Goal: Transaction & Acquisition: Purchase product/service

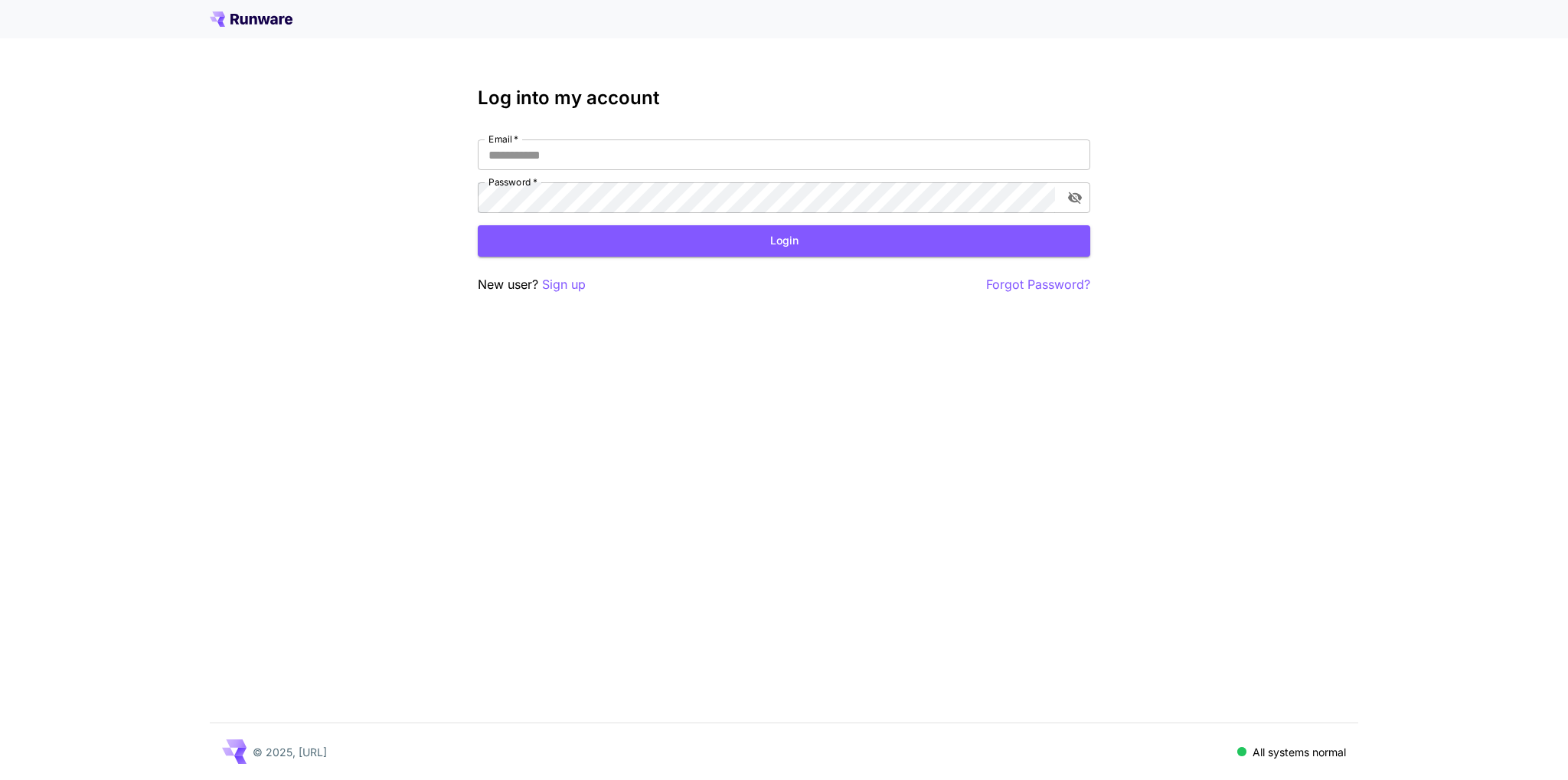
type input "**********"
click at [830, 257] on div "**********" at bounding box center [784, 190] width 613 height 207
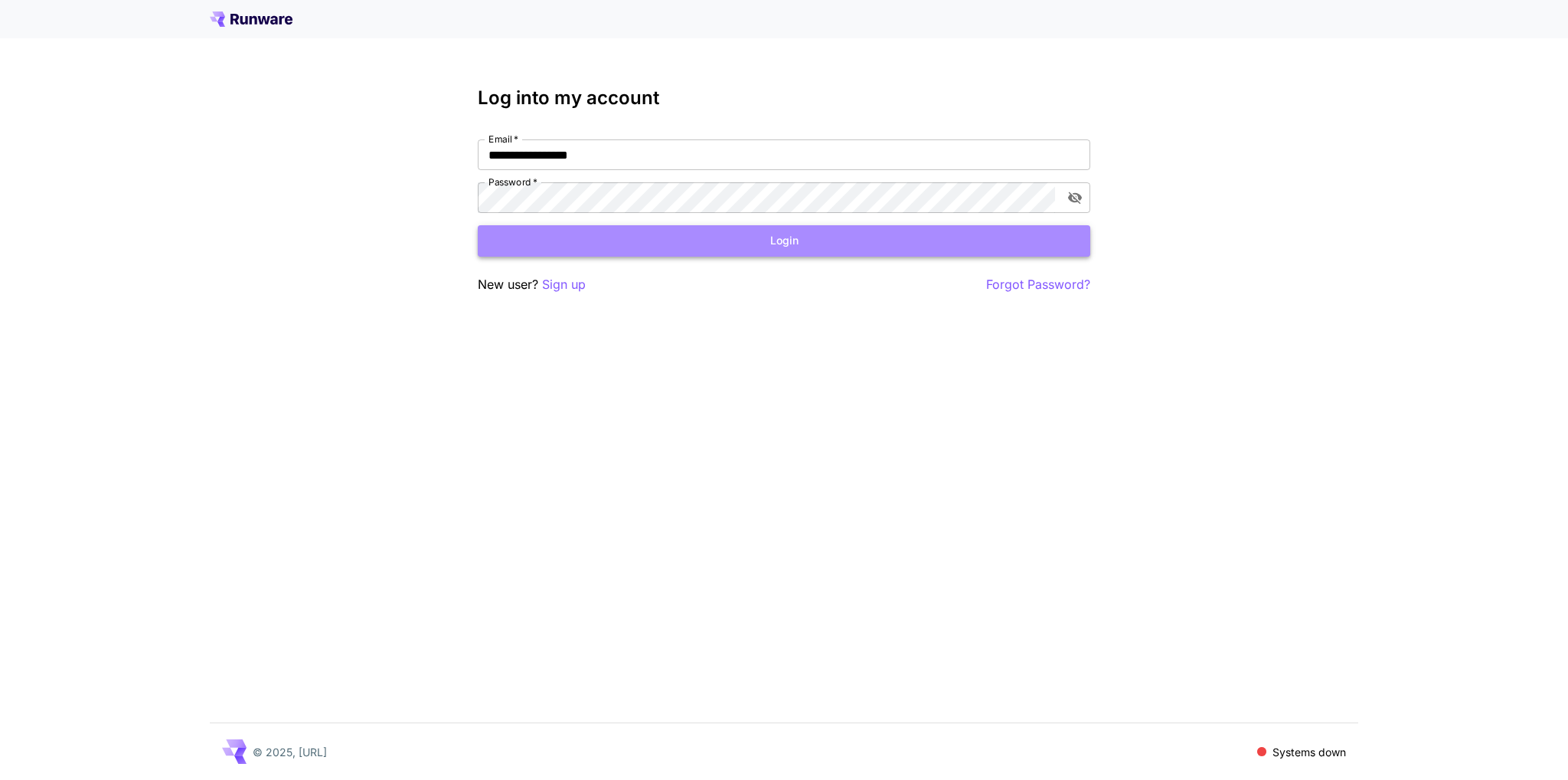
click at [827, 236] on button "Login" at bounding box center [784, 241] width 613 height 32
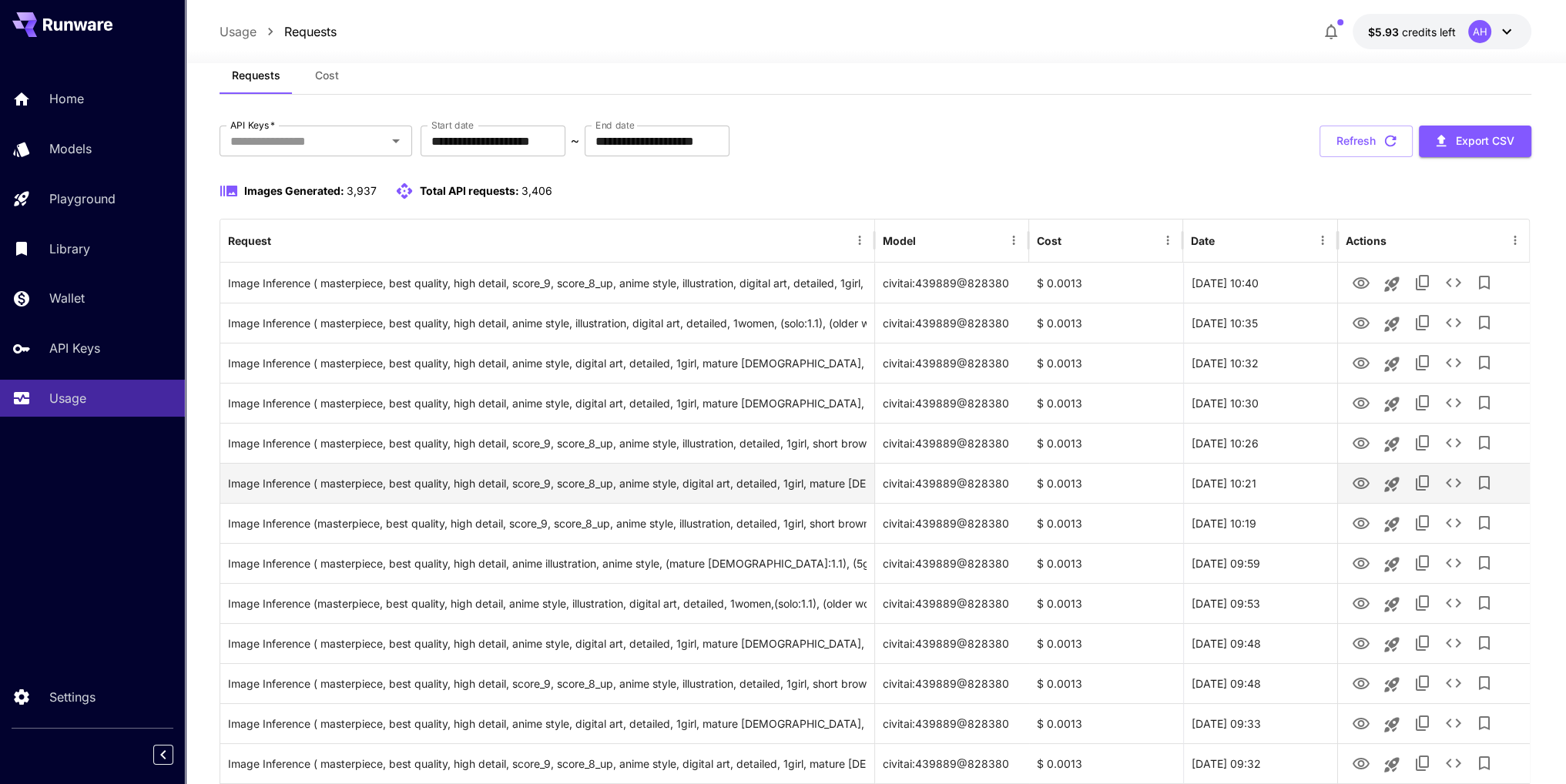
scroll to position [77, 0]
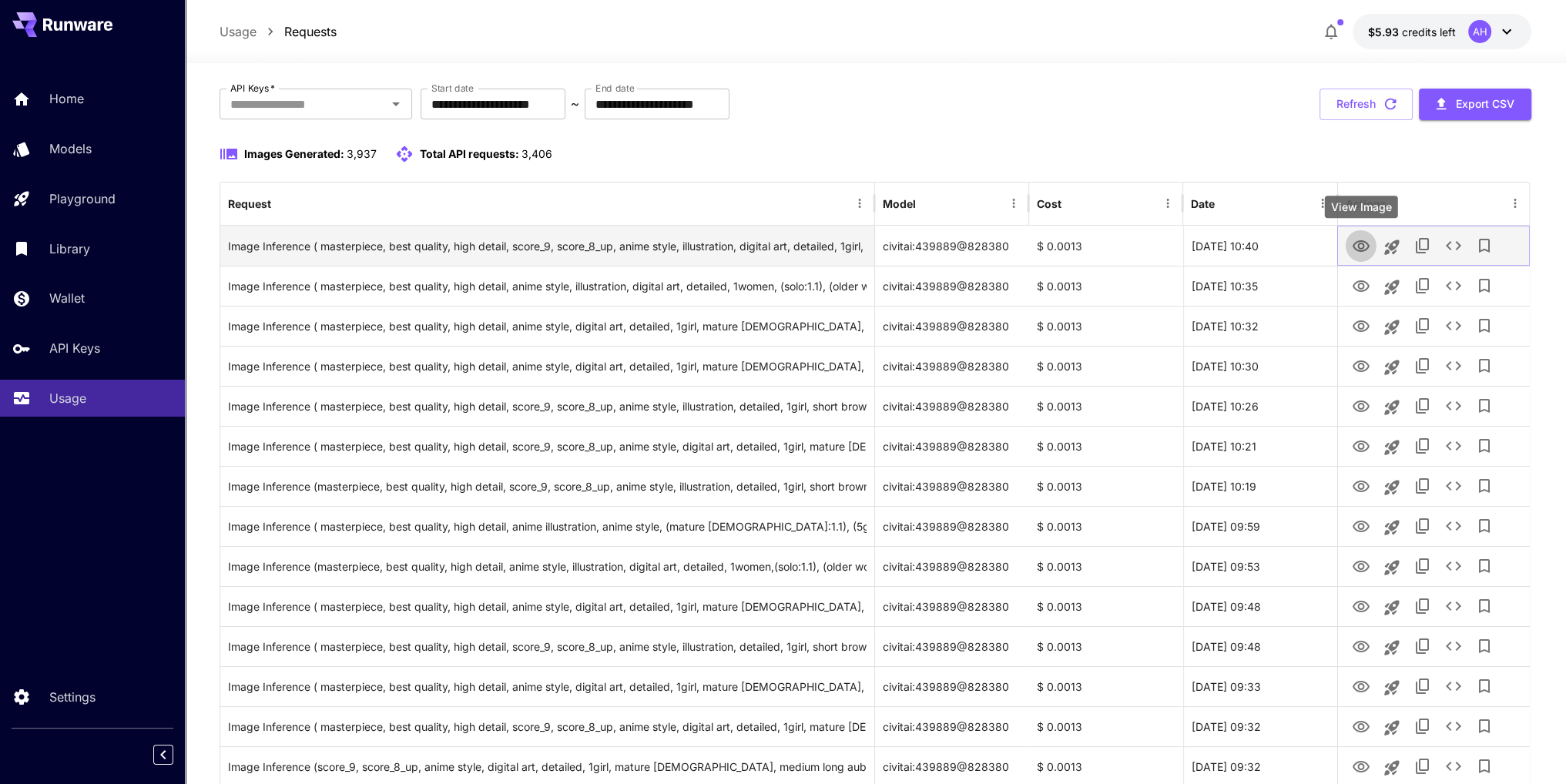
click at [1368, 249] on icon "View Image" at bounding box center [1360, 246] width 18 height 18
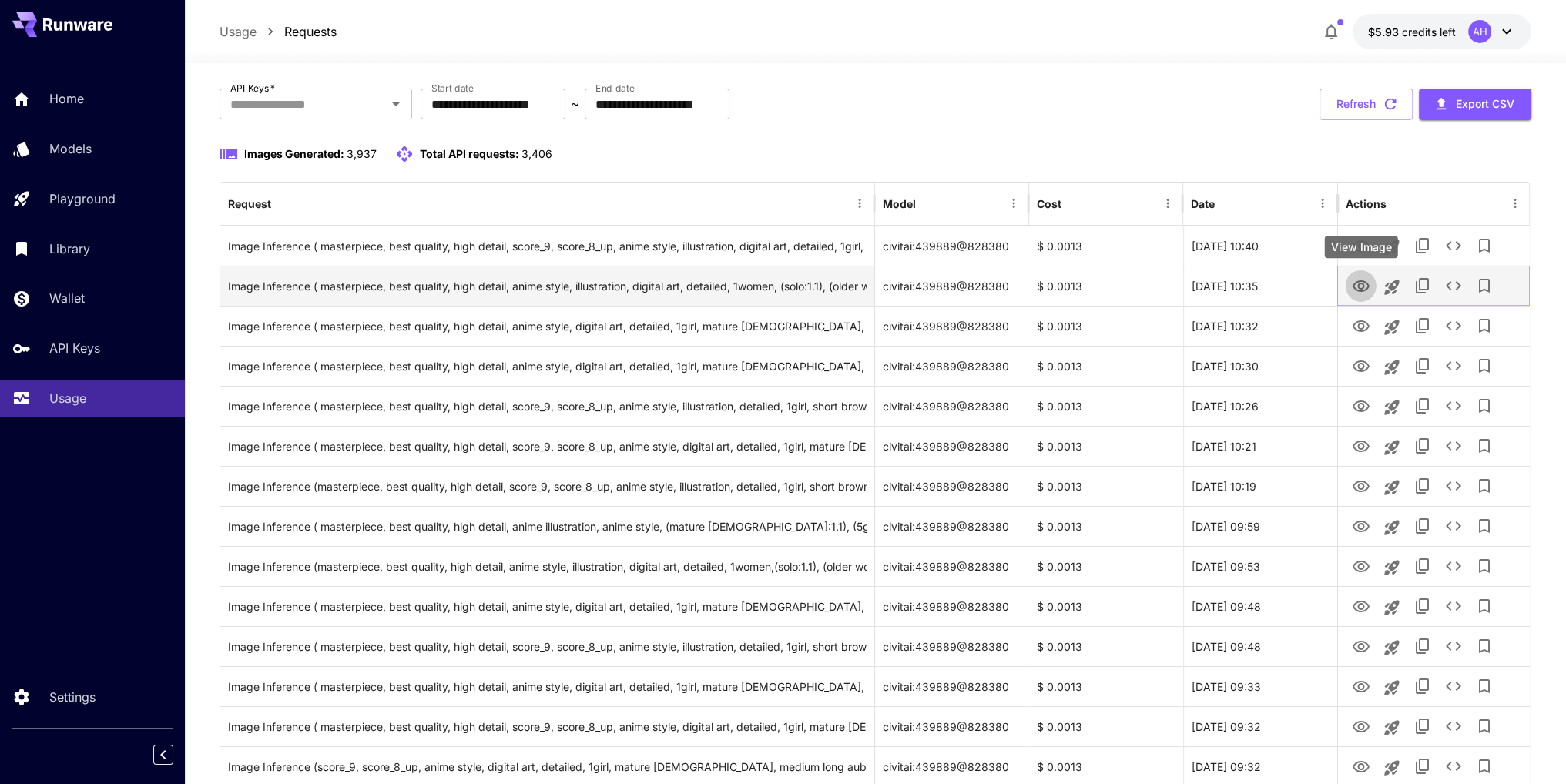
click at [1357, 286] on icon "View Image" at bounding box center [1360, 286] width 18 height 18
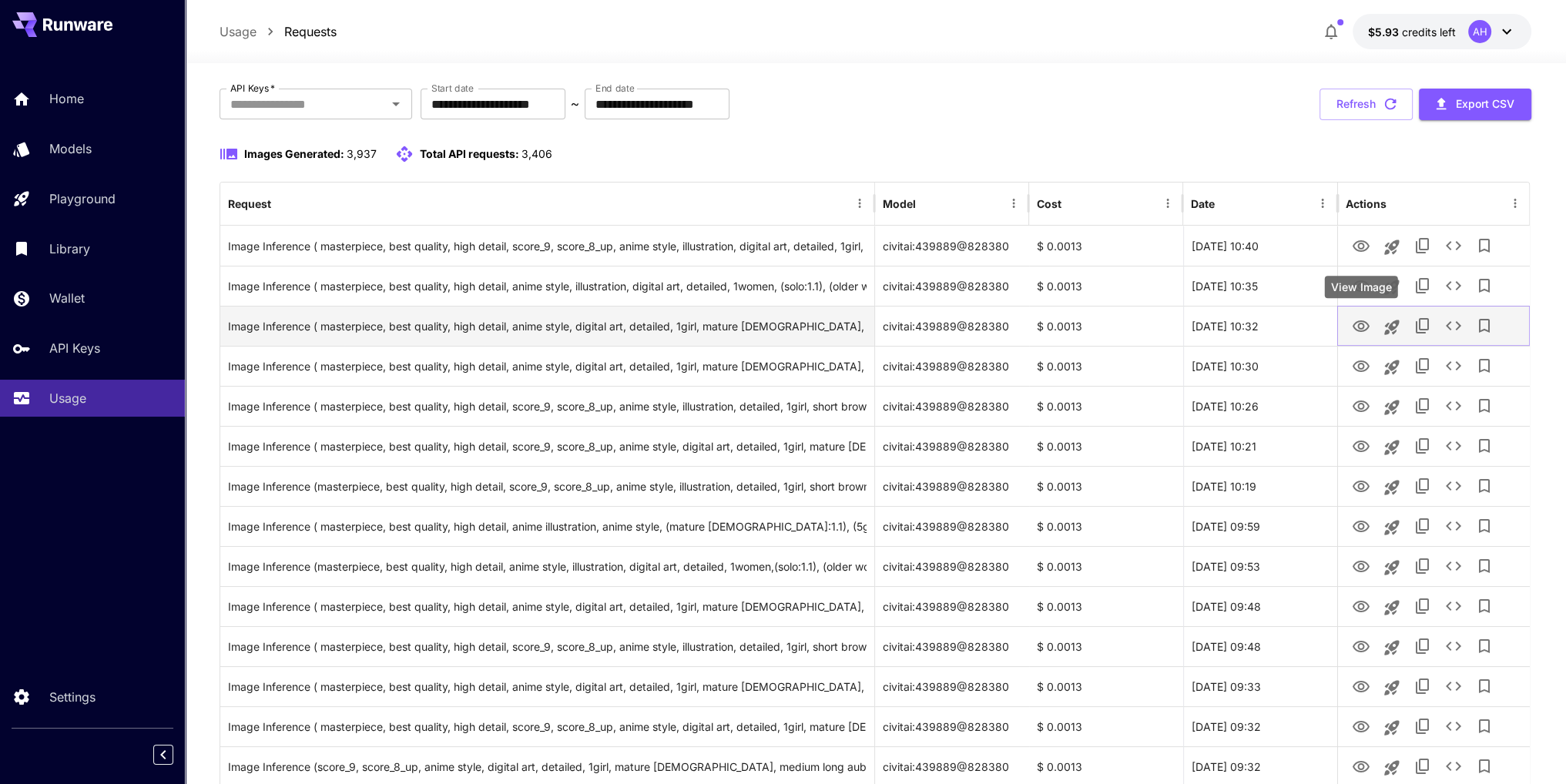
click at [1357, 327] on icon "View Image" at bounding box center [1360, 327] width 18 height 18
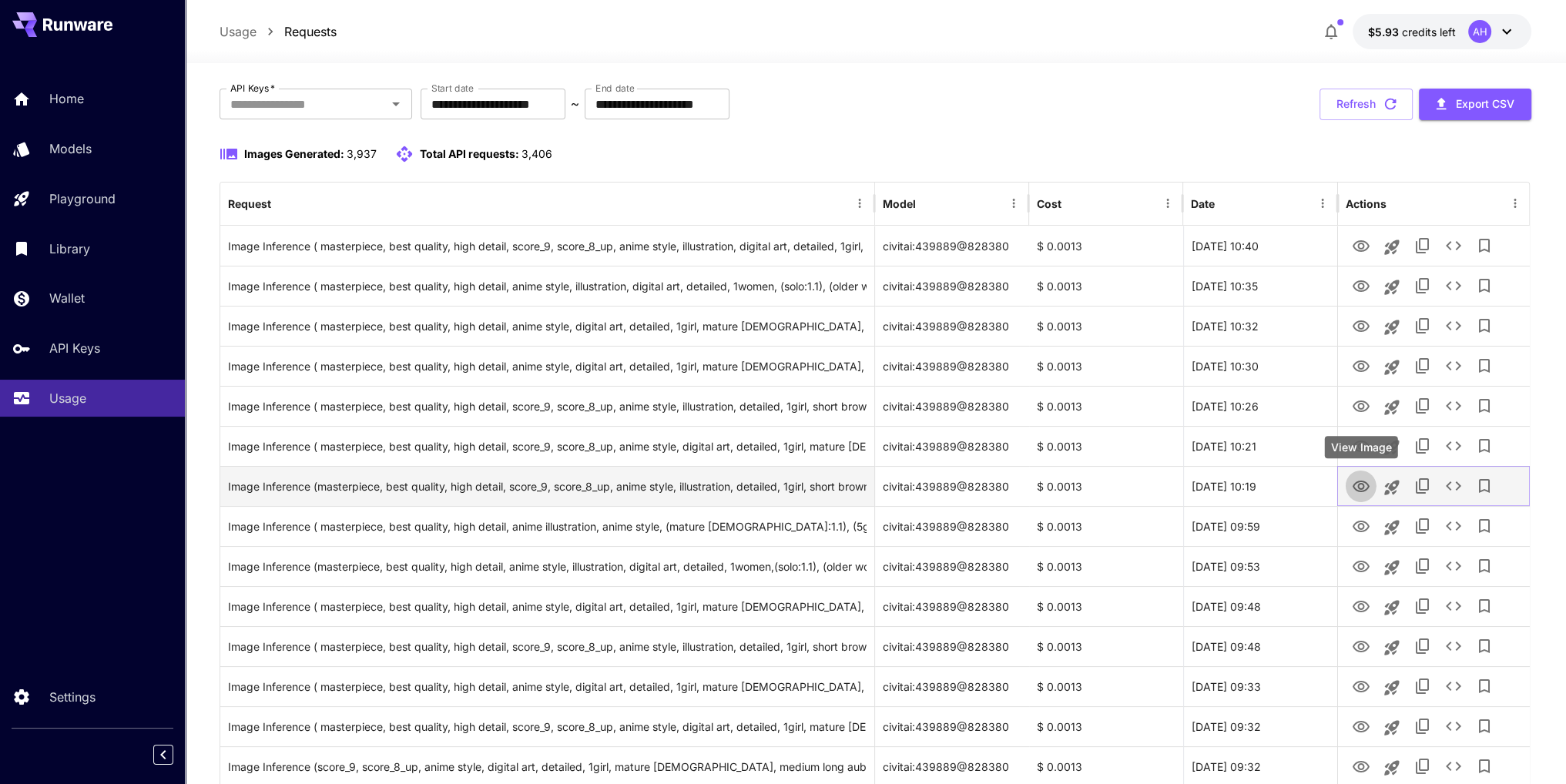
click at [1366, 484] on icon "View Image" at bounding box center [1360, 487] width 18 height 18
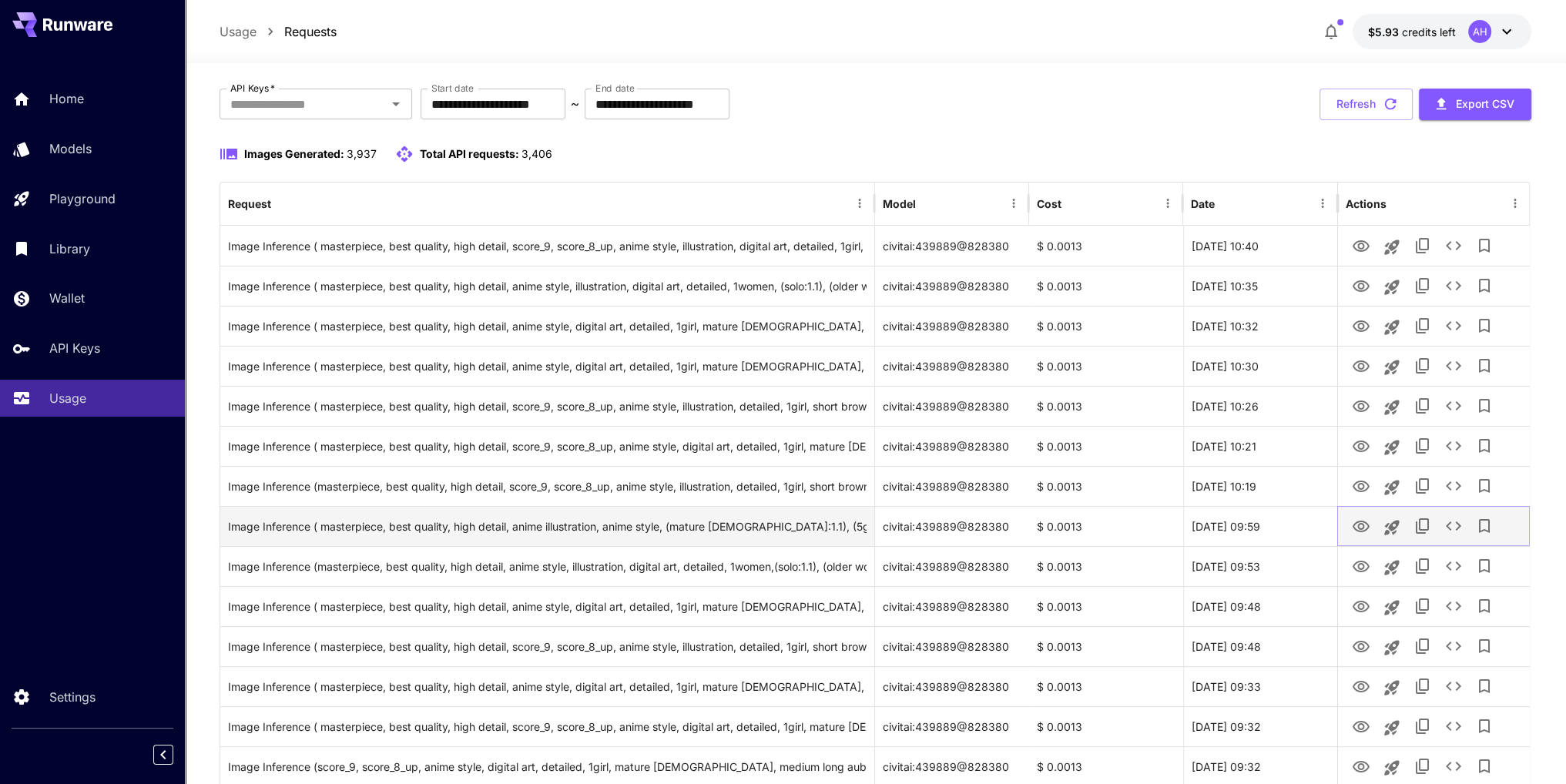
click at [1357, 526] on icon "View Image" at bounding box center [1359, 526] width 17 height 12
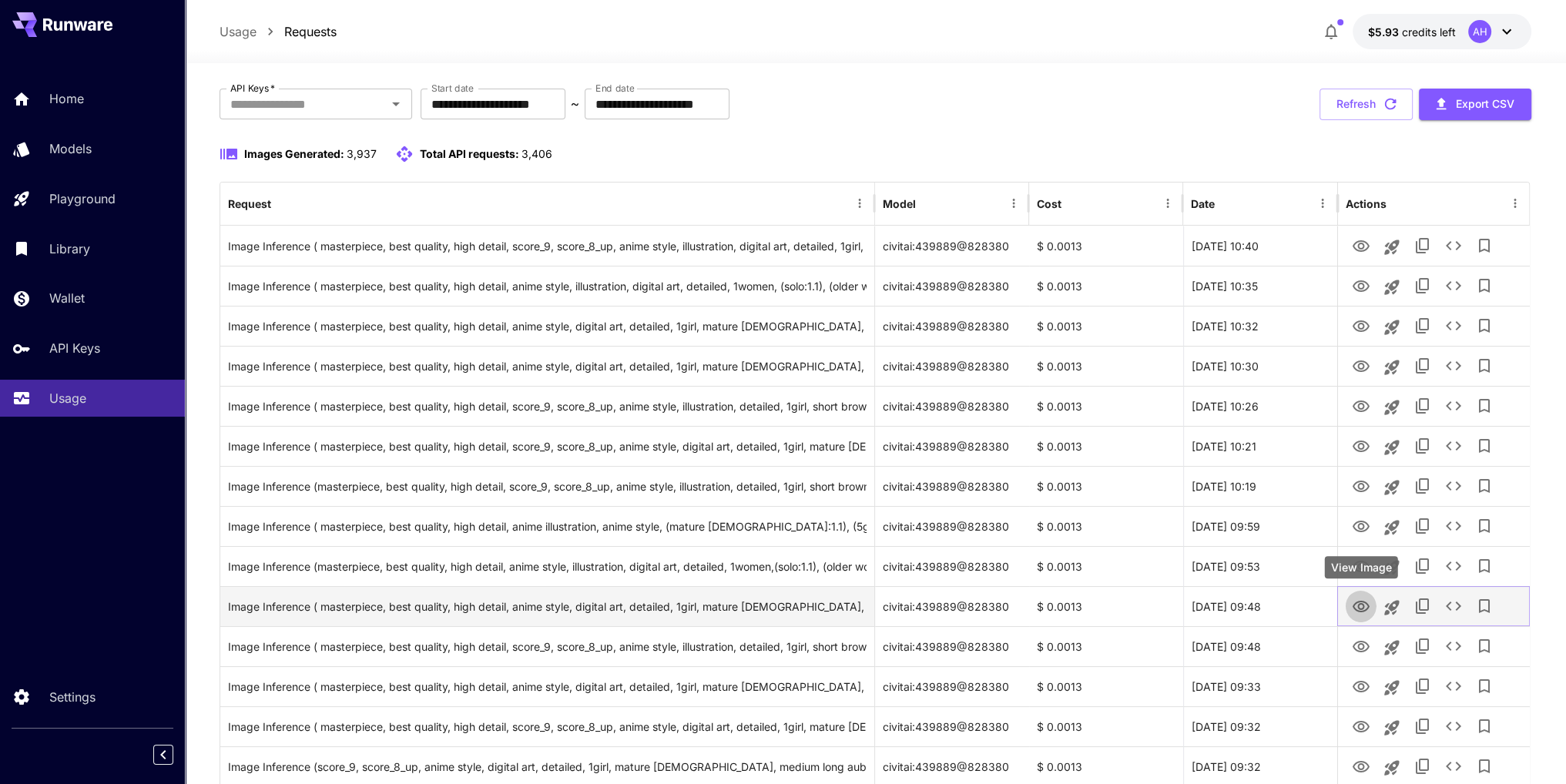
click at [1362, 603] on icon "View Image" at bounding box center [1360, 607] width 18 height 18
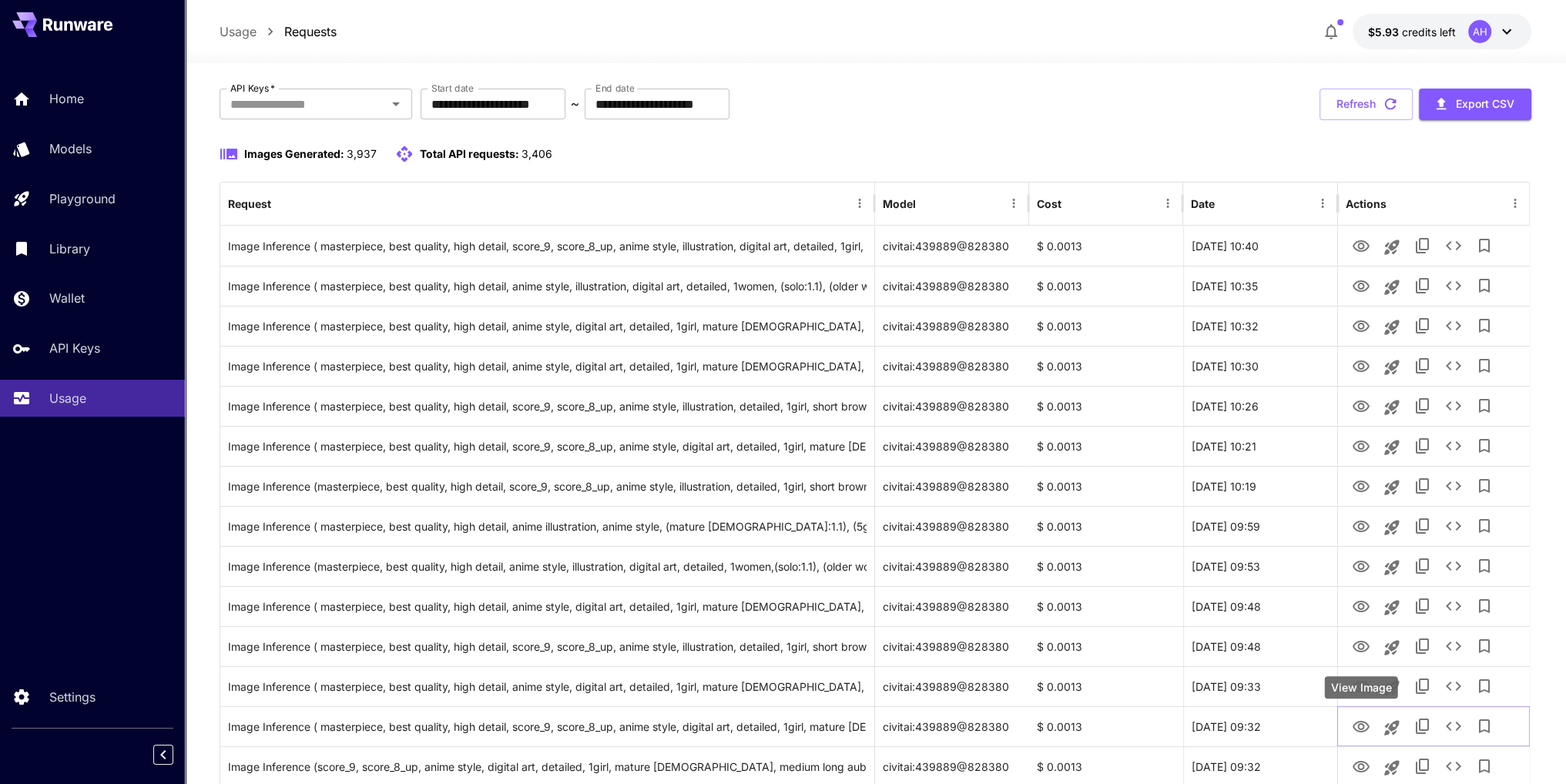
click at [1356, 690] on div "View Image" at bounding box center [1361, 687] width 73 height 23
click at [1363, 716] on link "View Image" at bounding box center [1360, 725] width 18 height 19
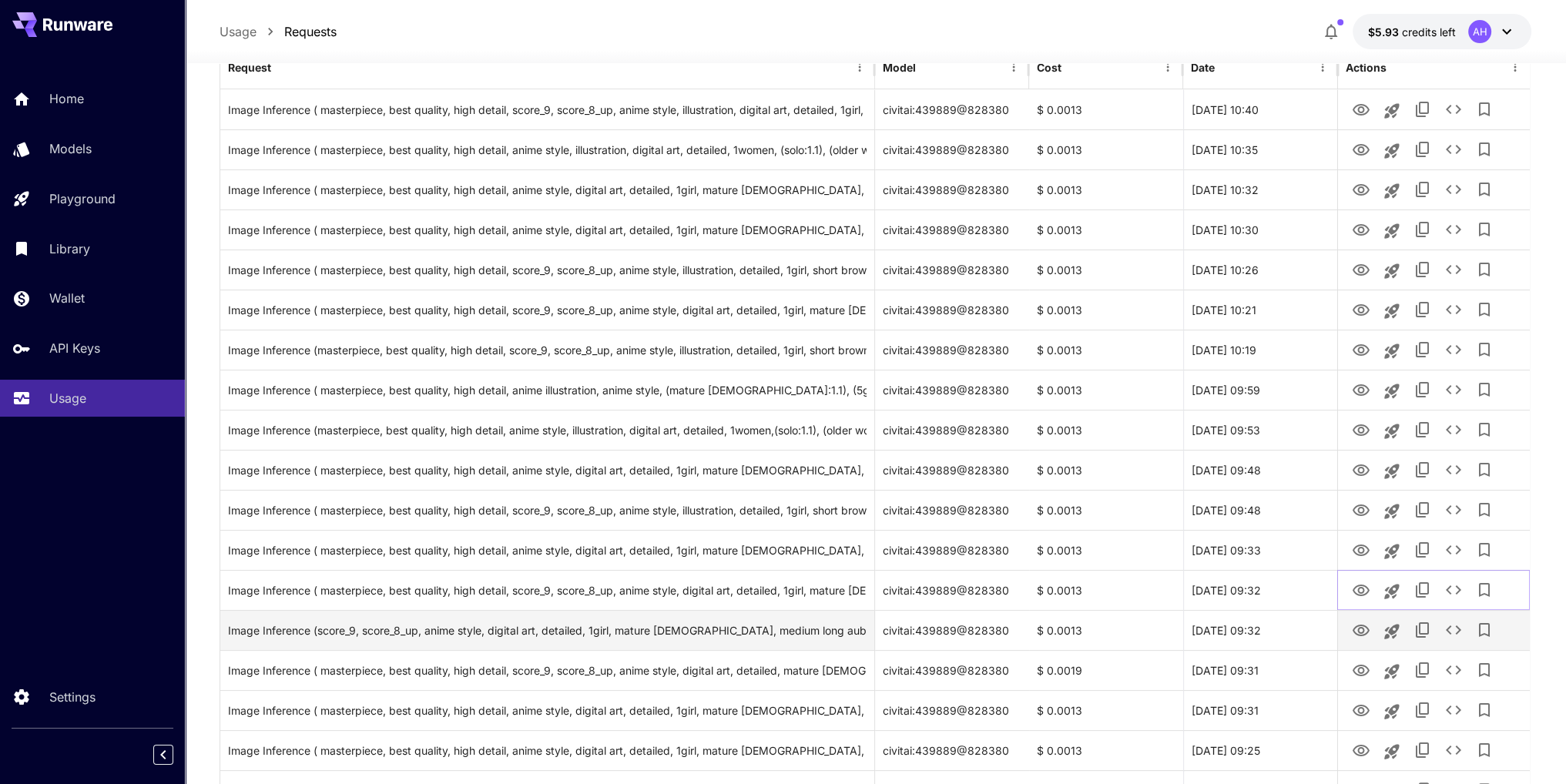
scroll to position [231, 0]
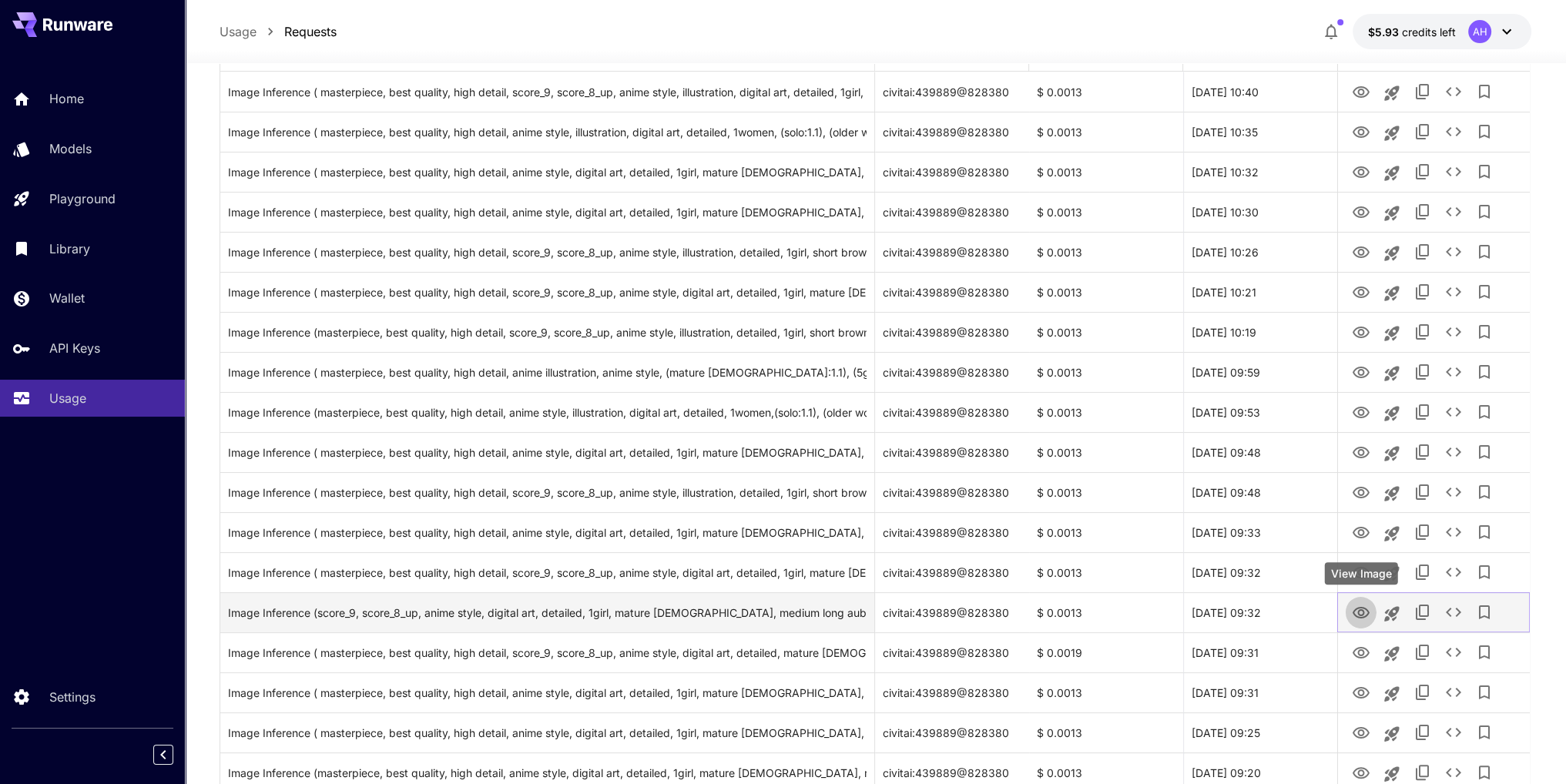
click at [1362, 608] on icon "View Image" at bounding box center [1360, 613] width 18 height 18
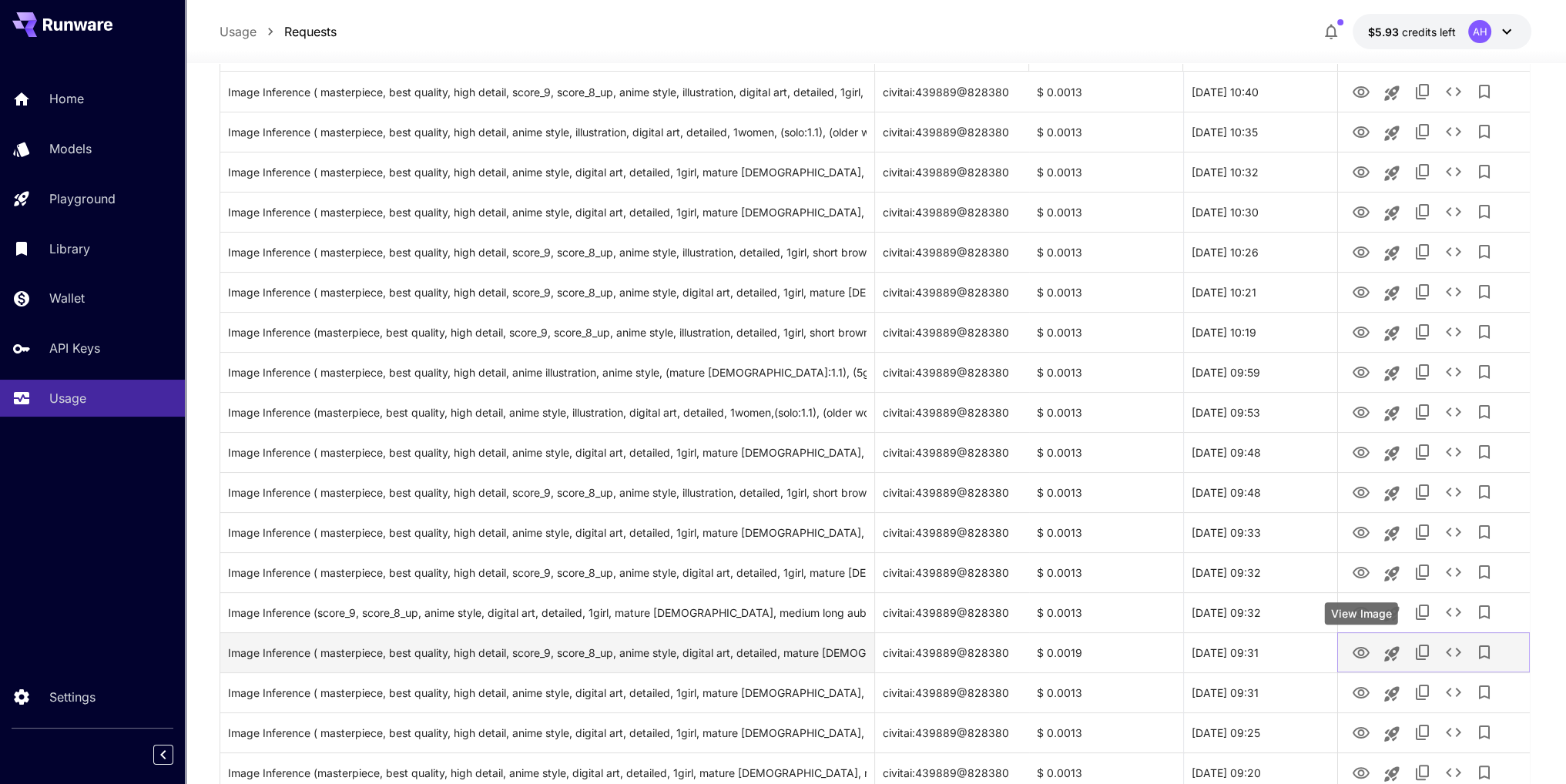
click at [1361, 654] on icon "View Image" at bounding box center [1359, 652] width 17 height 12
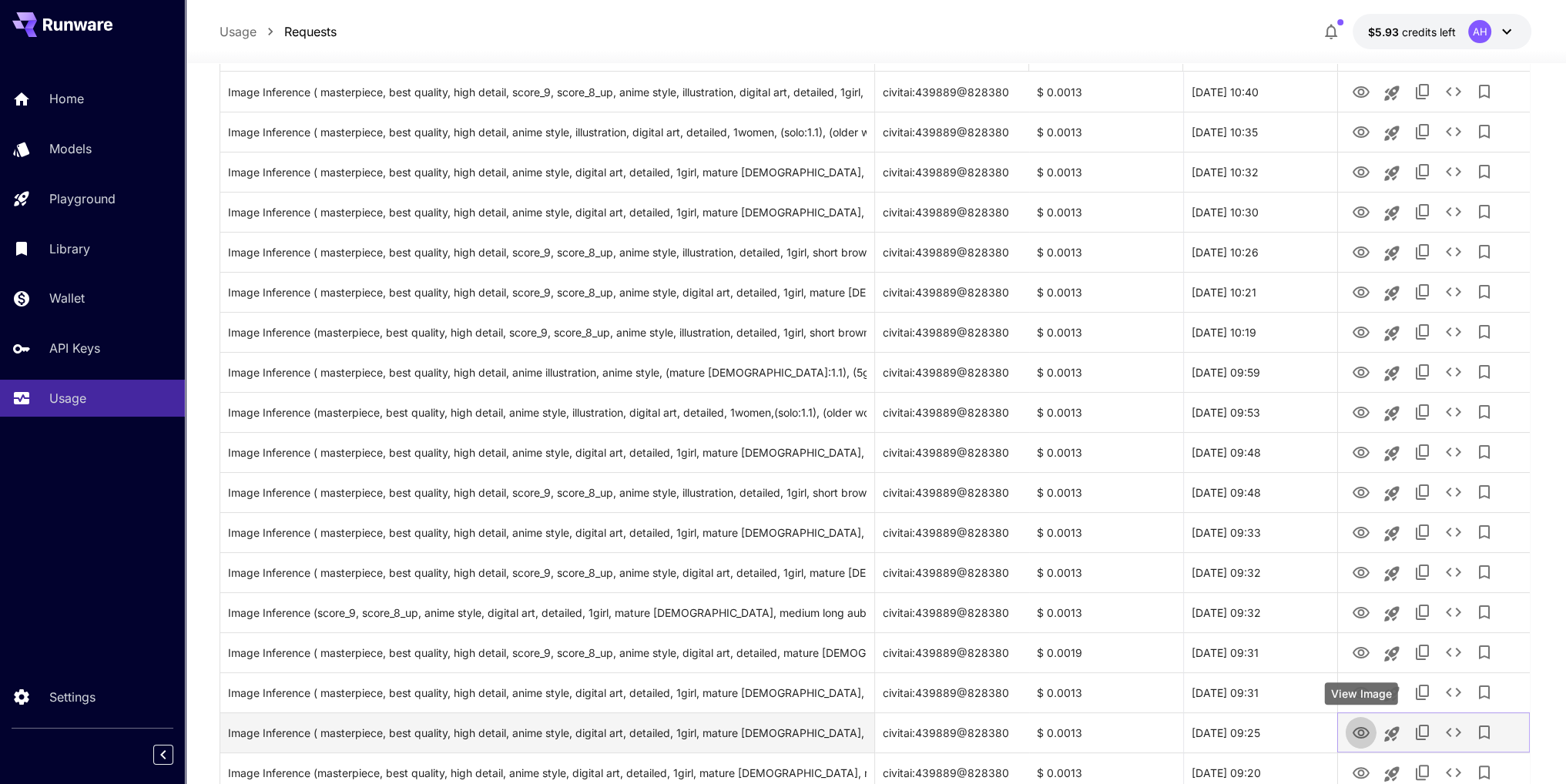
click at [1360, 734] on icon "View Image" at bounding box center [1360, 733] width 18 height 18
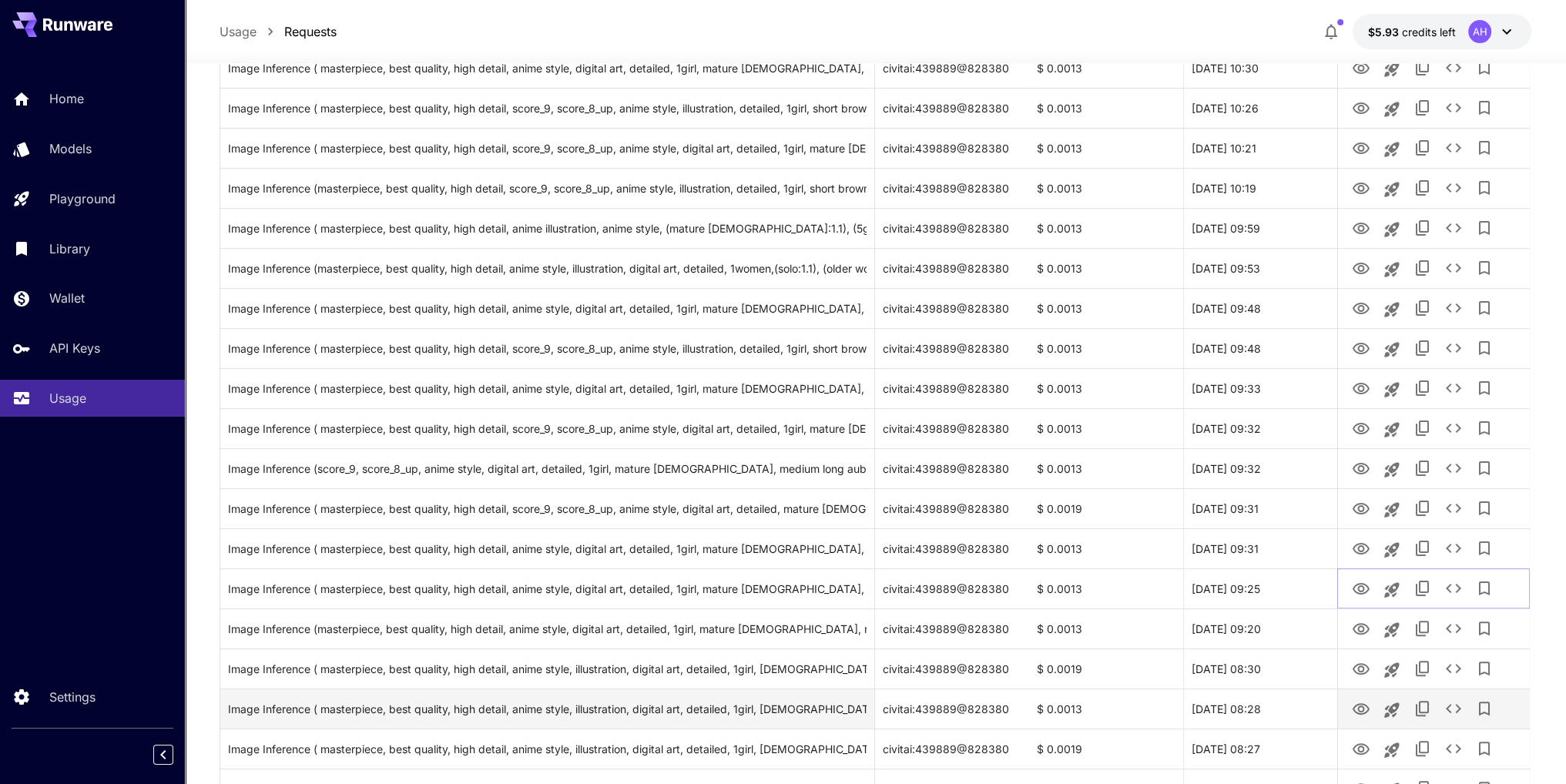
scroll to position [385, 0]
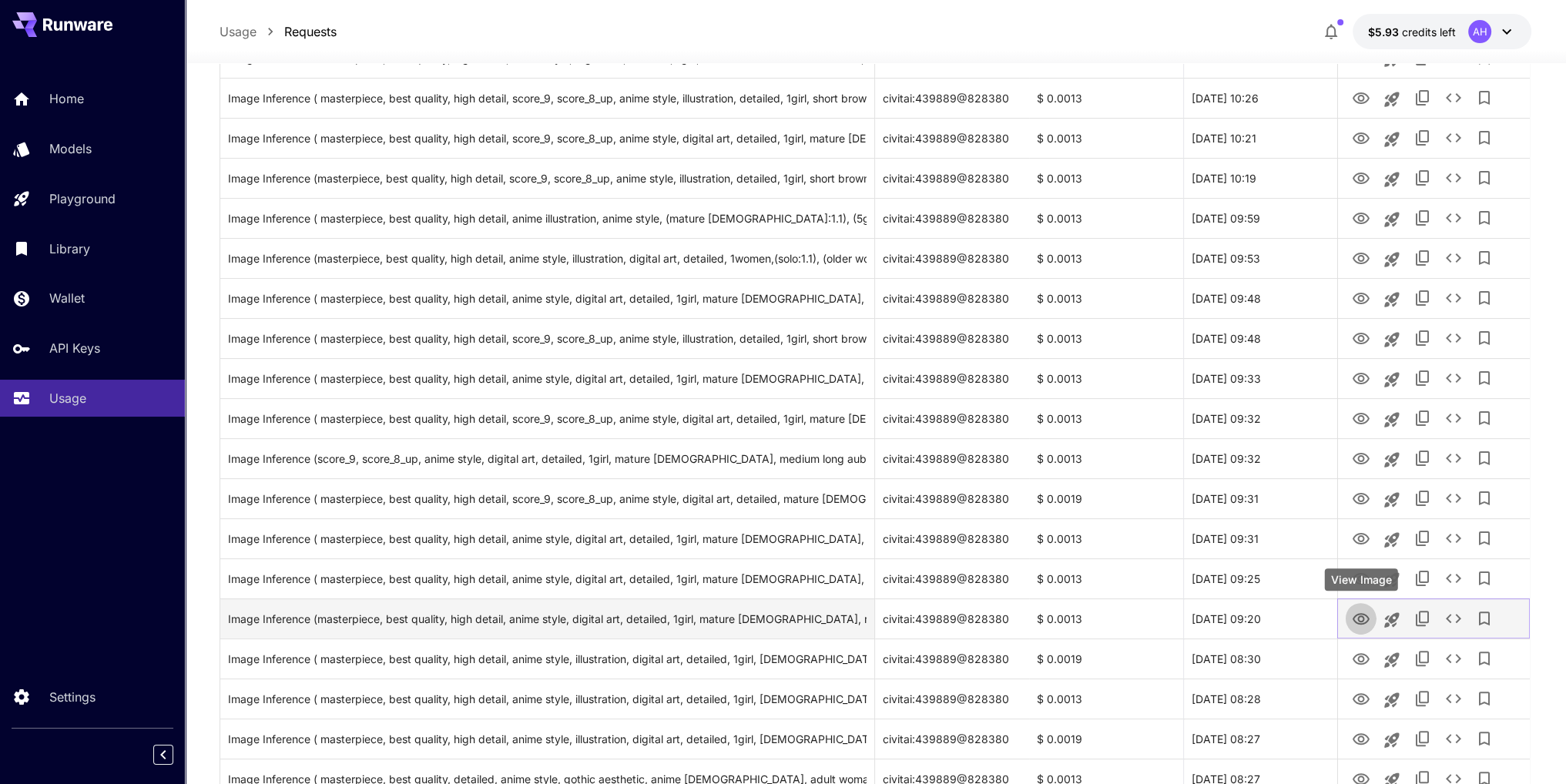
click at [1361, 618] on icon "View Image" at bounding box center [1360, 618] width 18 height 18
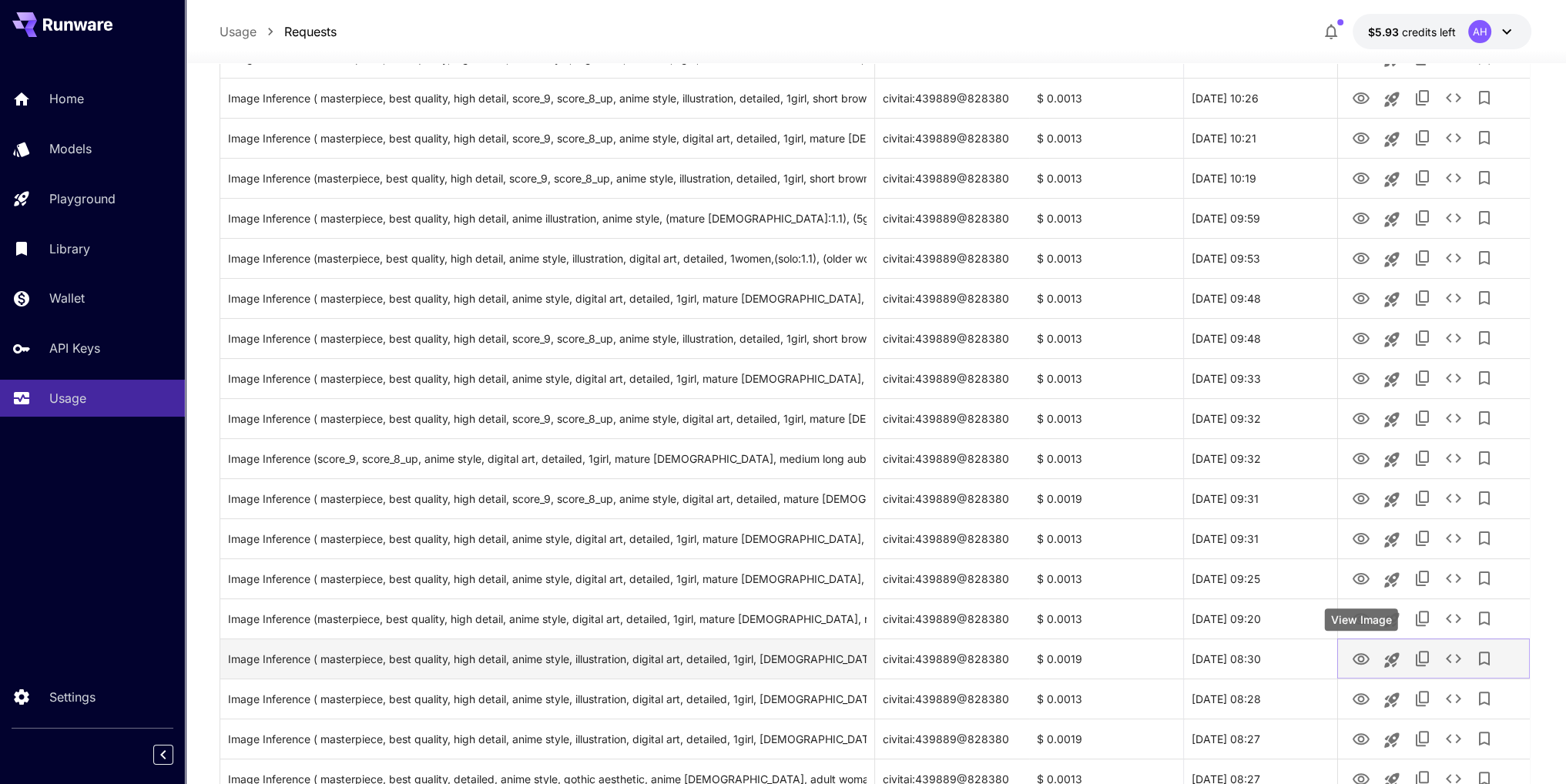
click at [1359, 663] on icon "View Image" at bounding box center [1359, 658] width 17 height 12
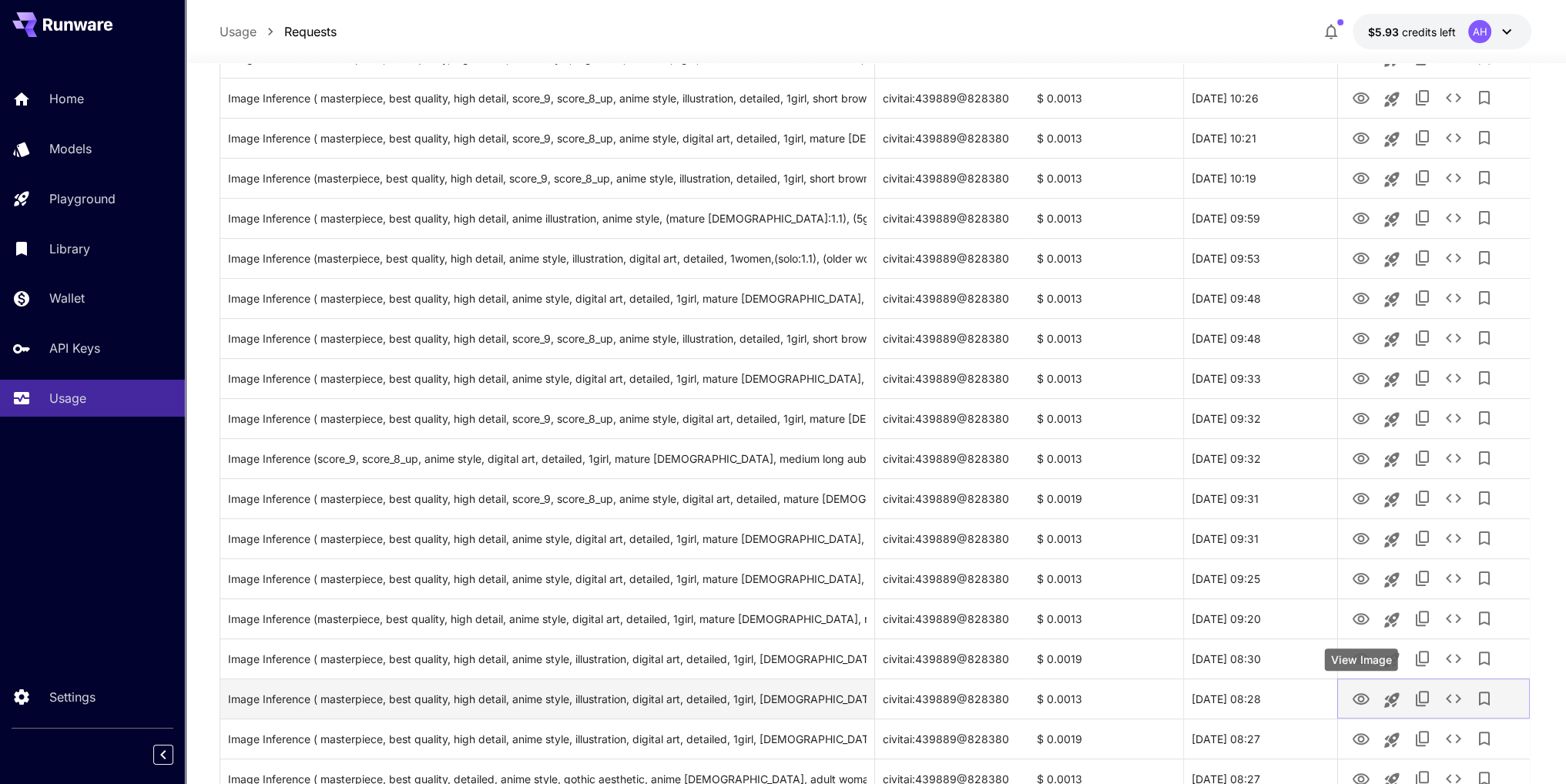
click at [1361, 699] on icon "View Image" at bounding box center [1359, 699] width 17 height 12
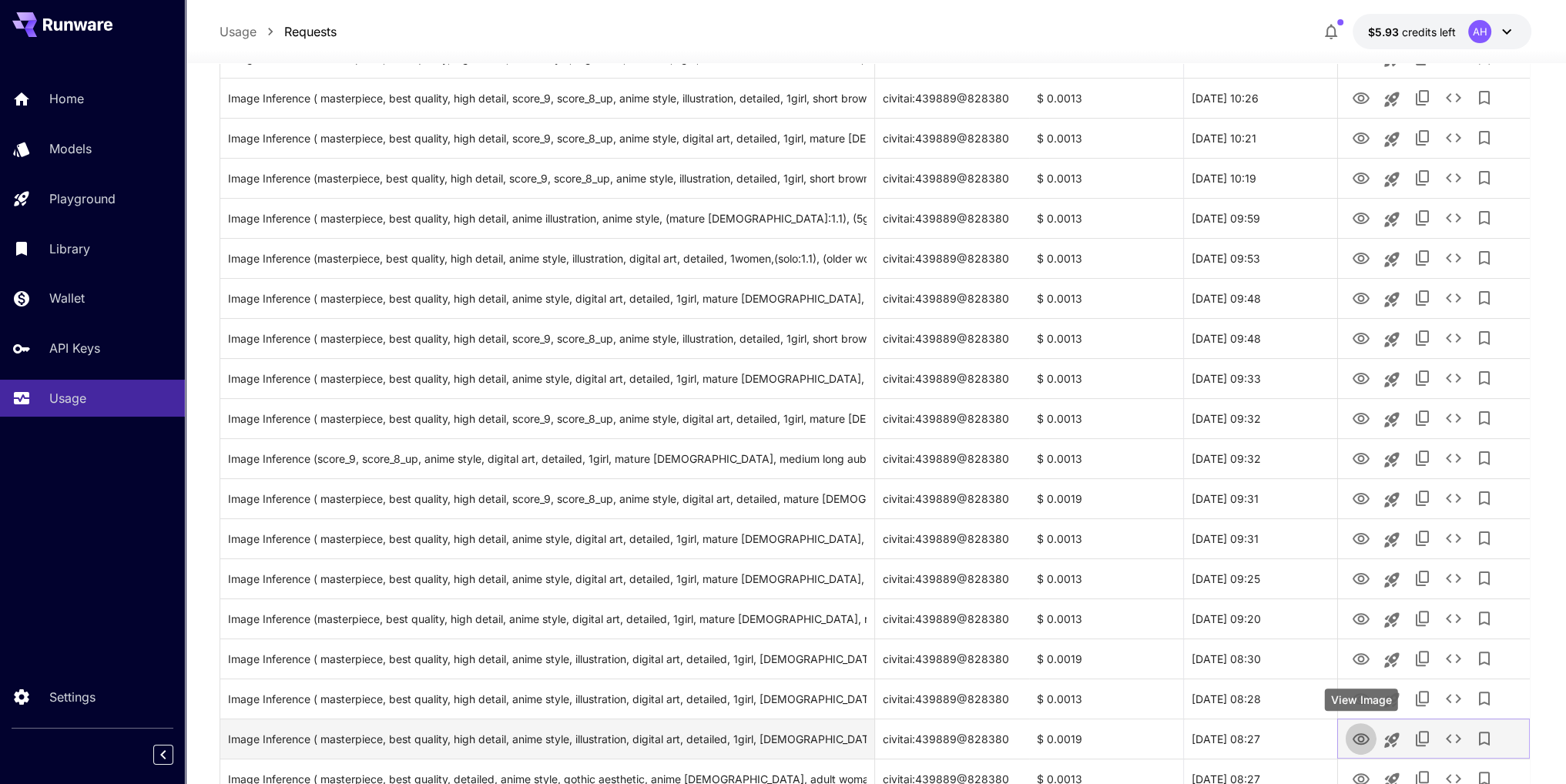
click at [1351, 734] on icon "View Image" at bounding box center [1360, 739] width 18 height 18
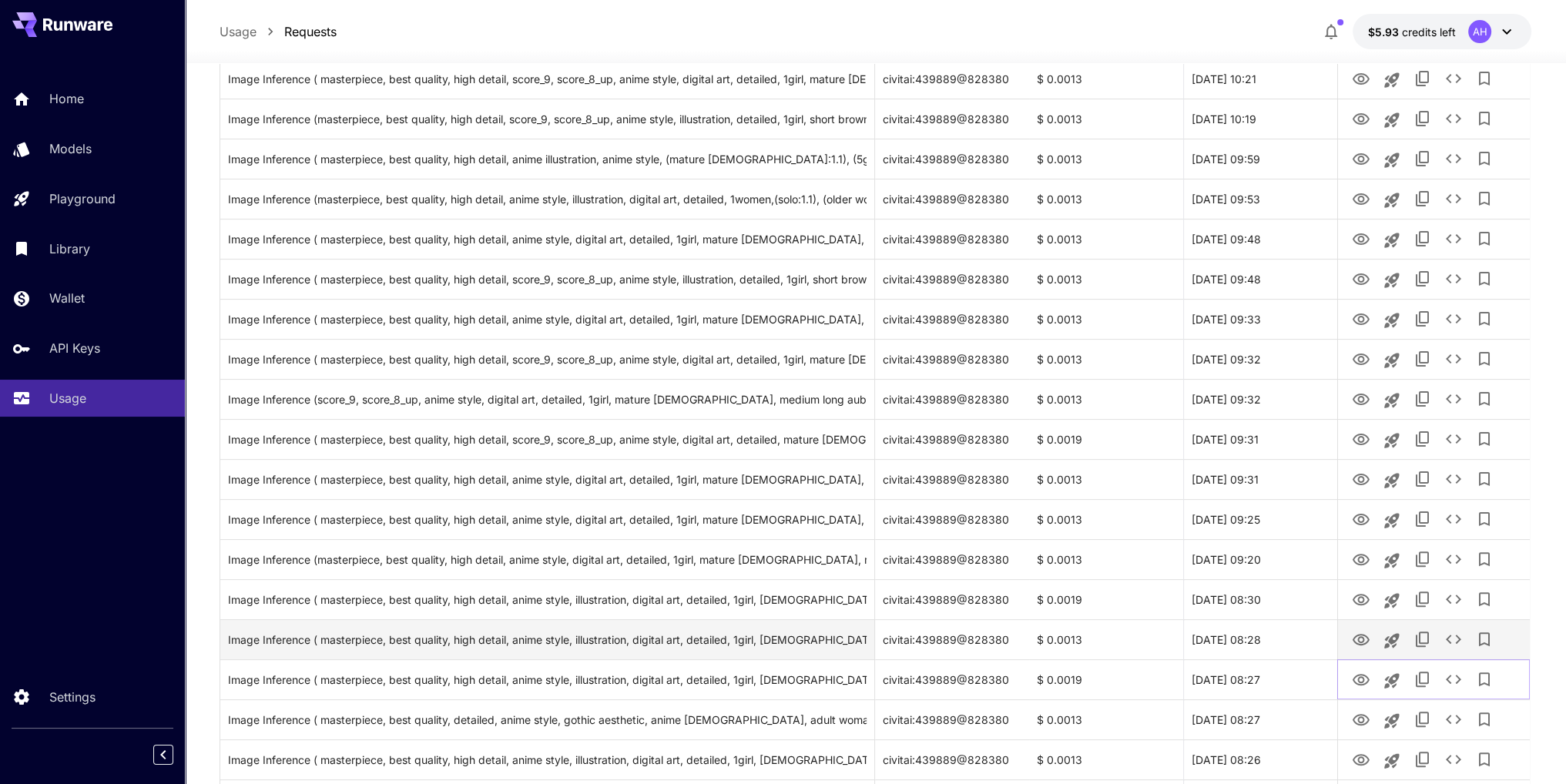
scroll to position [538, 0]
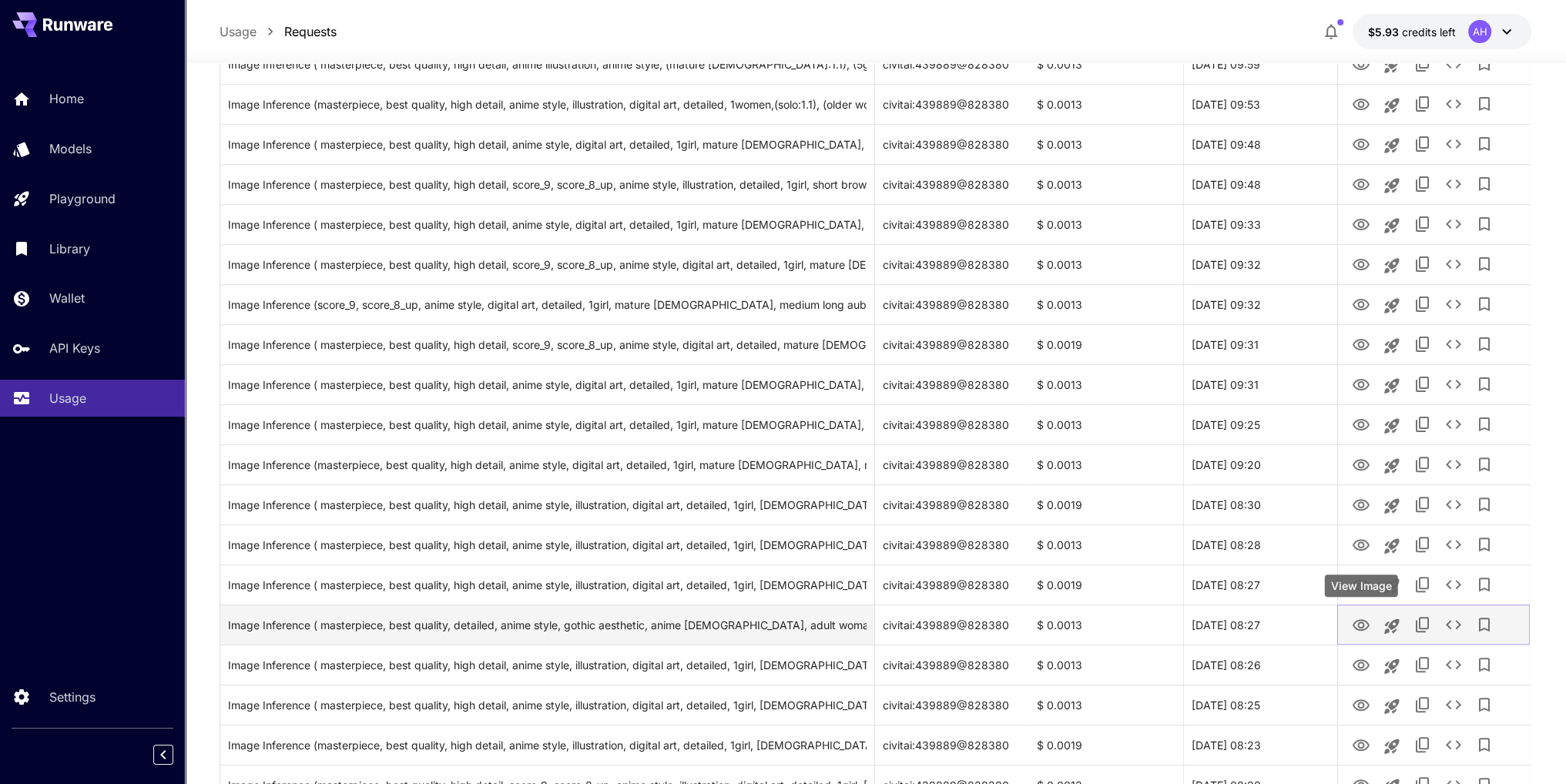
click at [1351, 626] on icon "View Image" at bounding box center [1360, 625] width 18 height 18
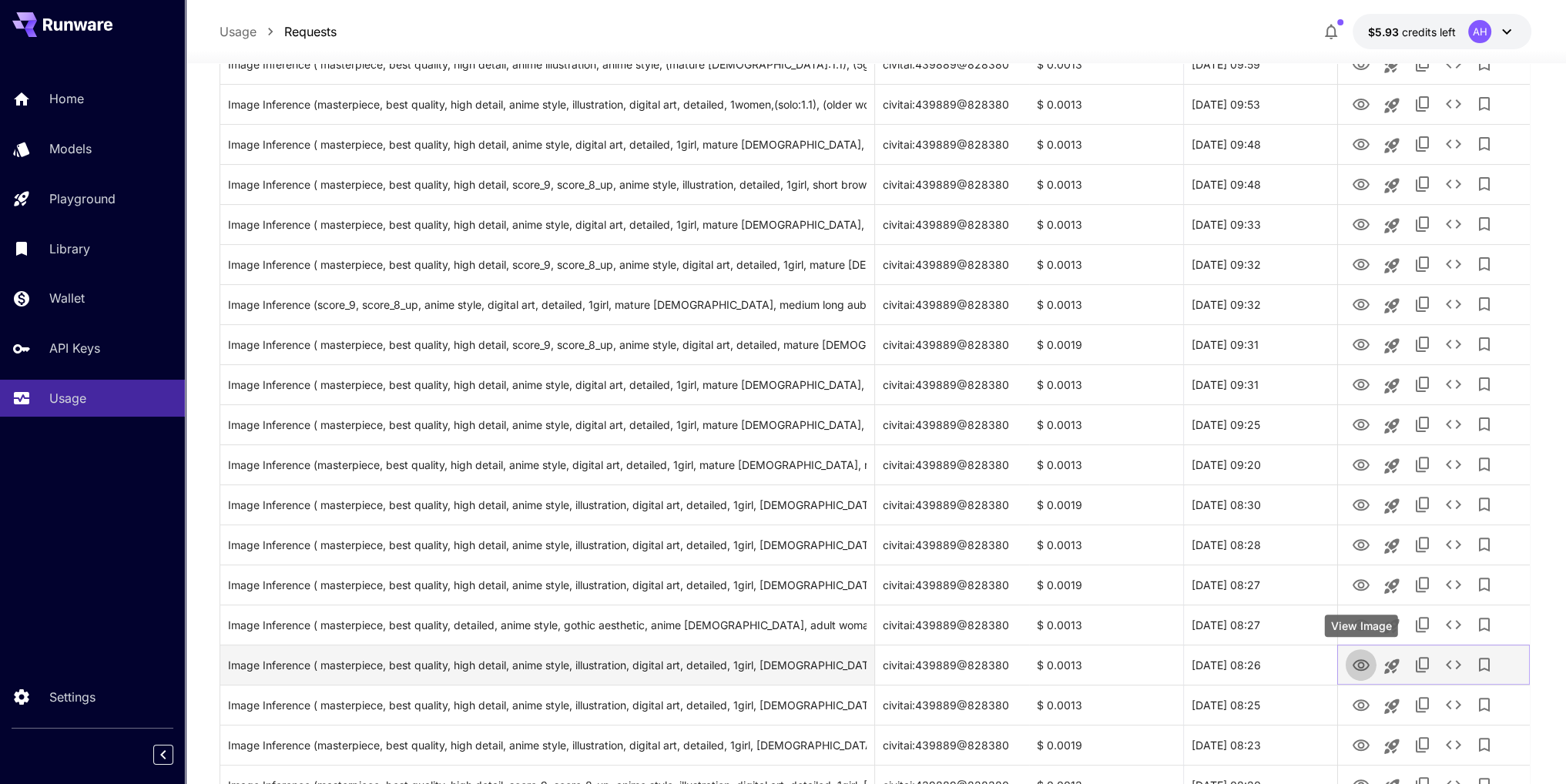
click at [1361, 670] on icon "View Image" at bounding box center [1360, 665] width 18 height 18
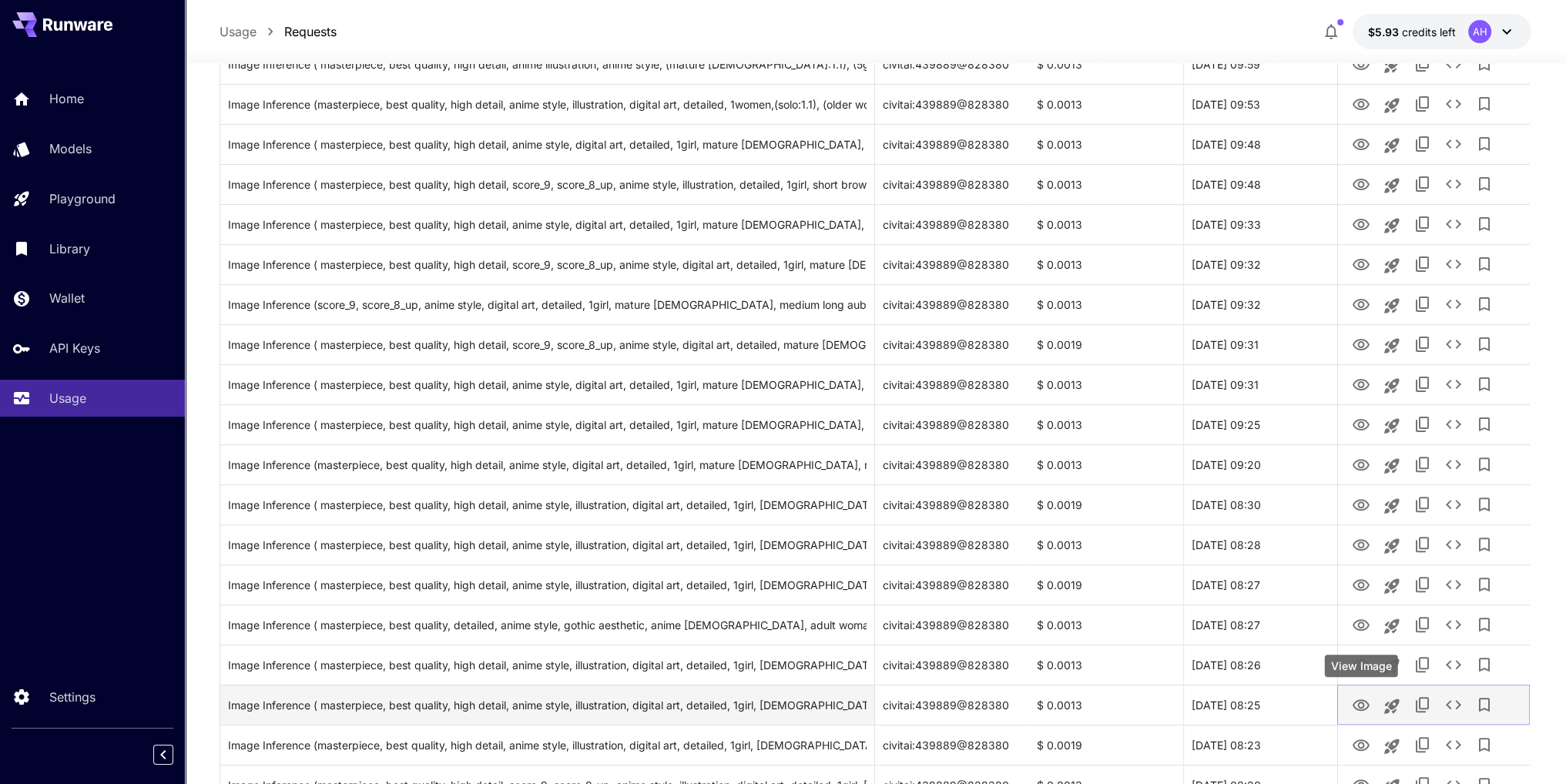
click at [1369, 700] on icon "View Image" at bounding box center [1360, 705] width 18 height 18
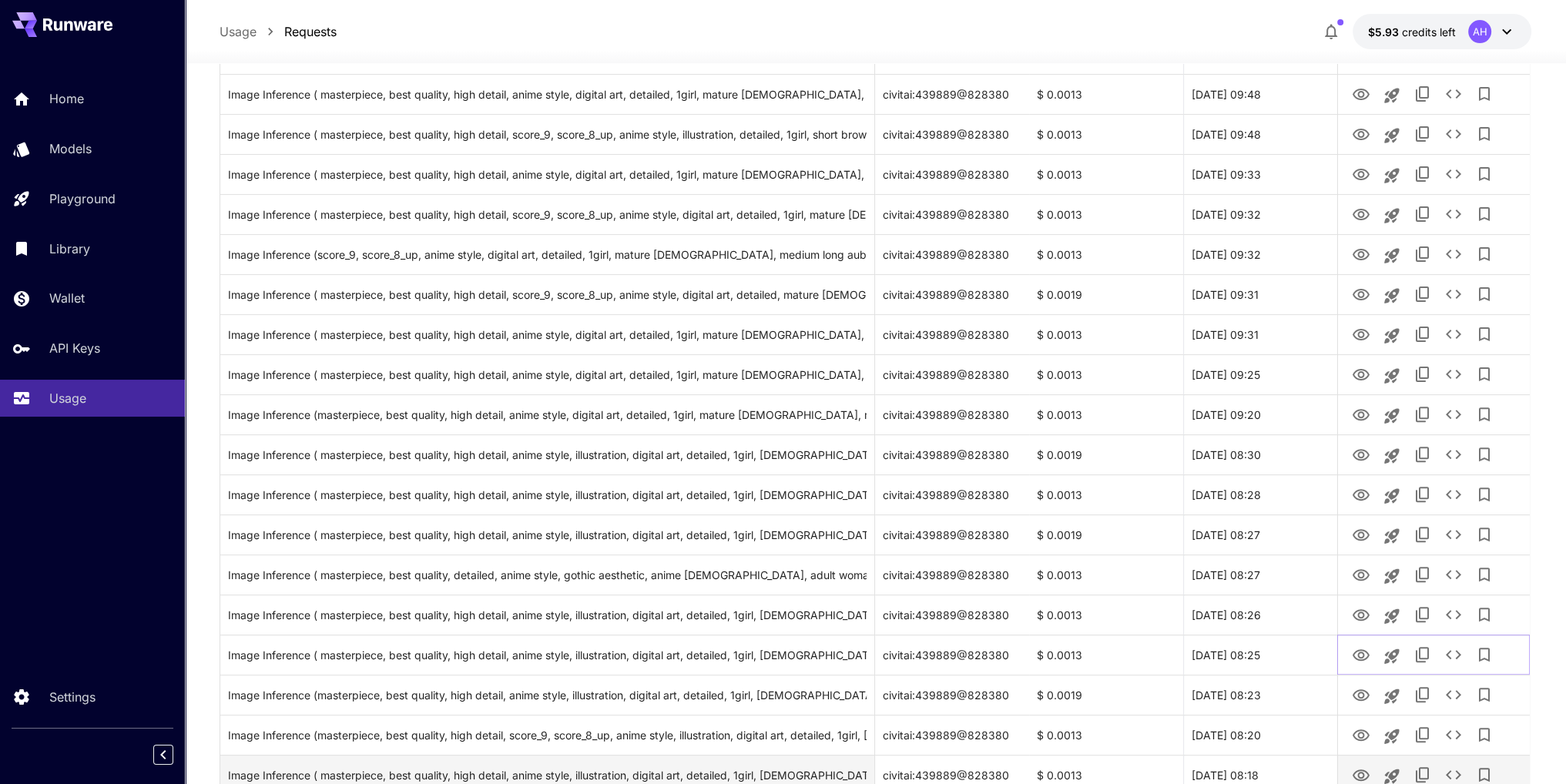
scroll to position [616, 0]
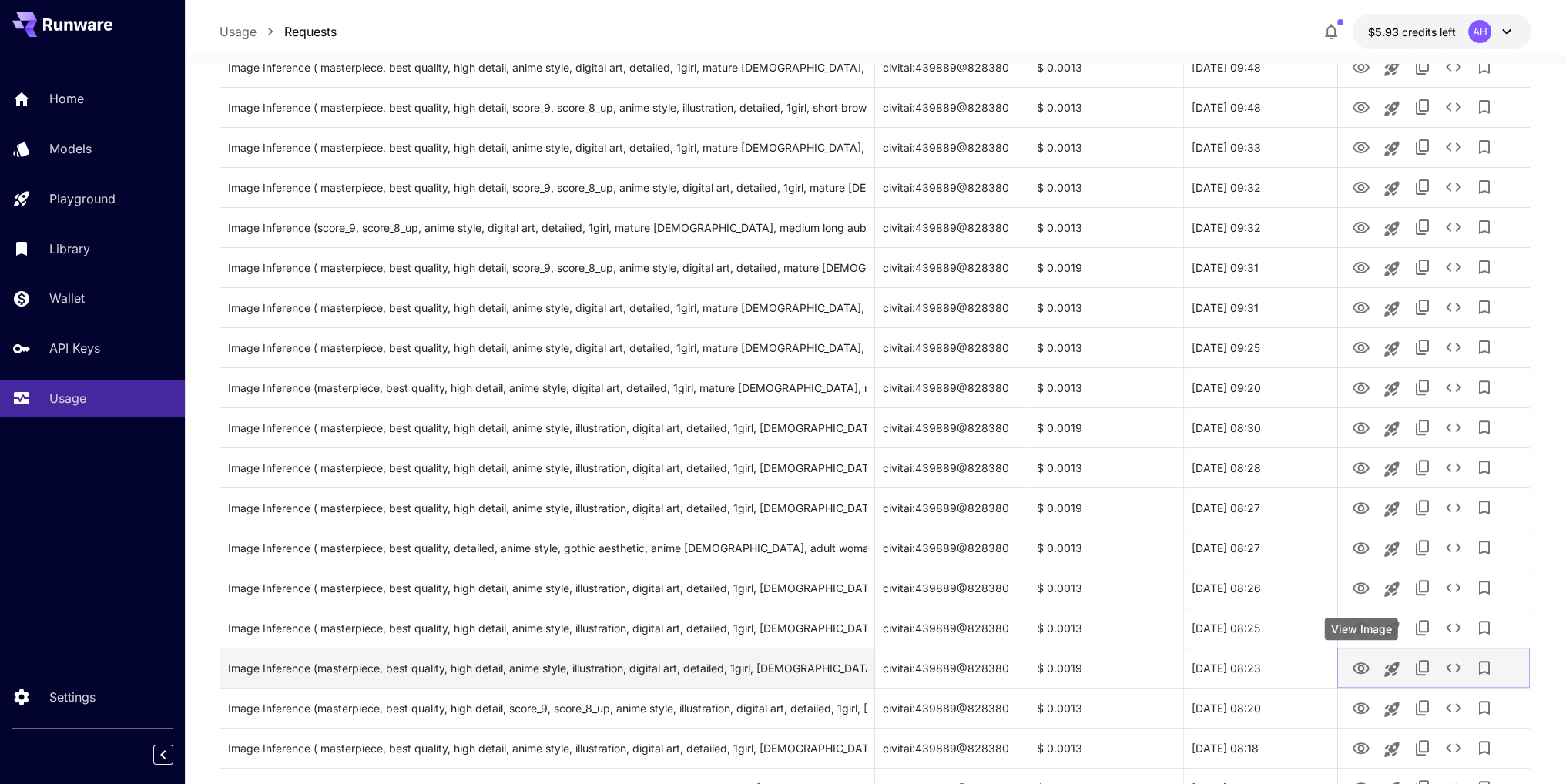
click at [1368, 663] on icon "View Image" at bounding box center [1360, 668] width 18 height 18
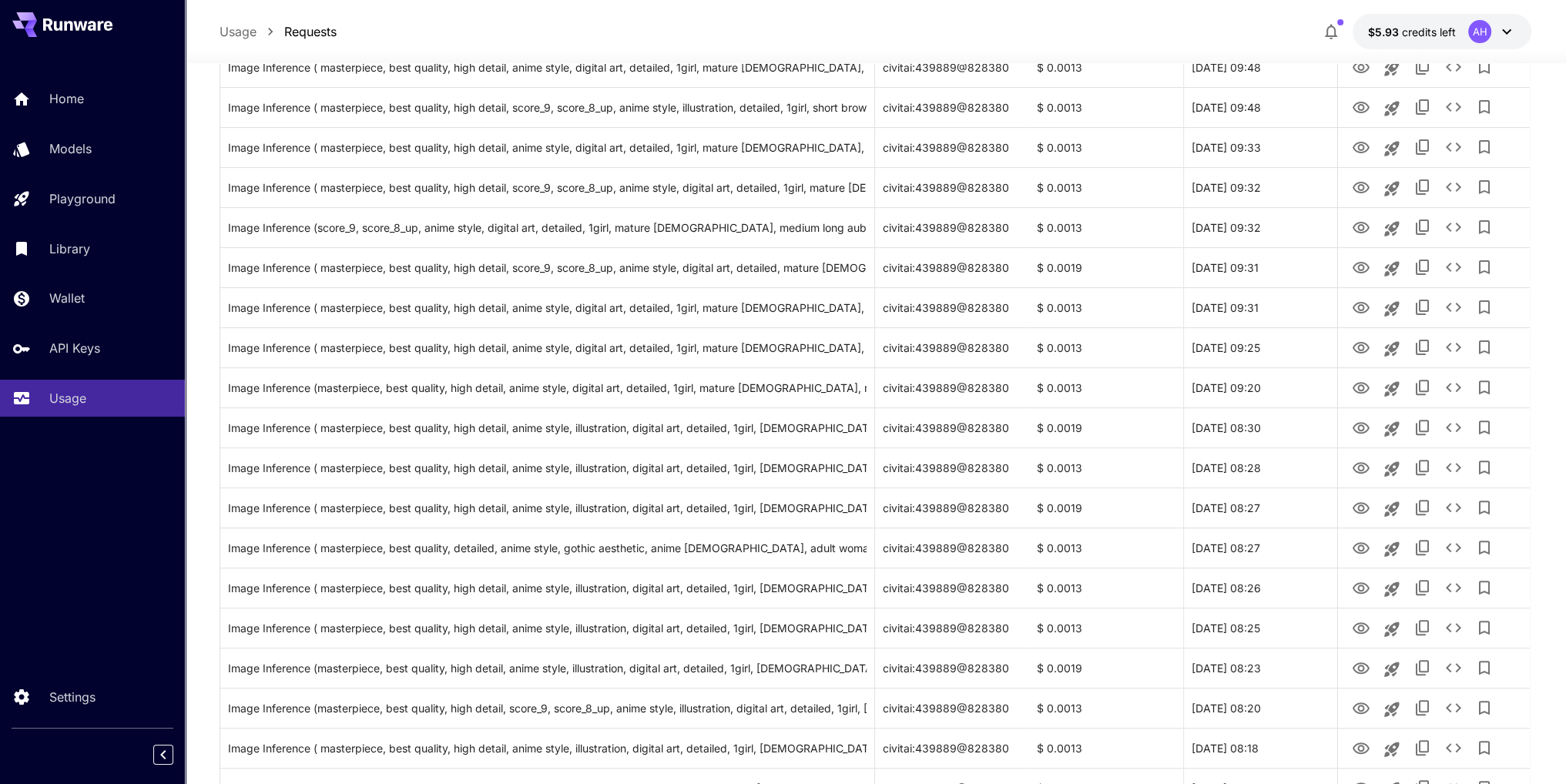
click at [1488, 32] on div "AH" at bounding box center [1479, 31] width 23 height 23
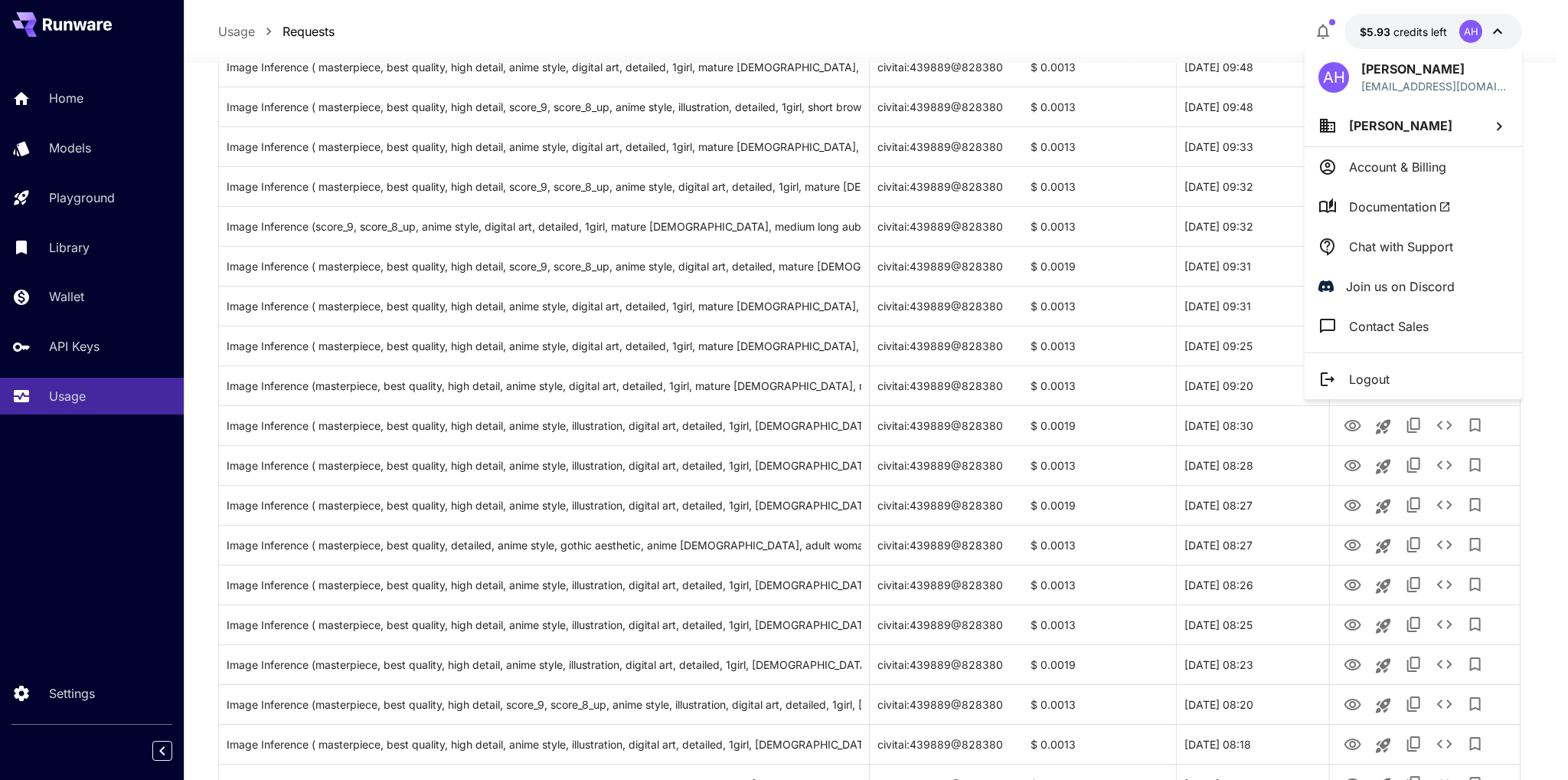
click at [1544, 243] on div at bounding box center [784, 390] width 1568 height 780
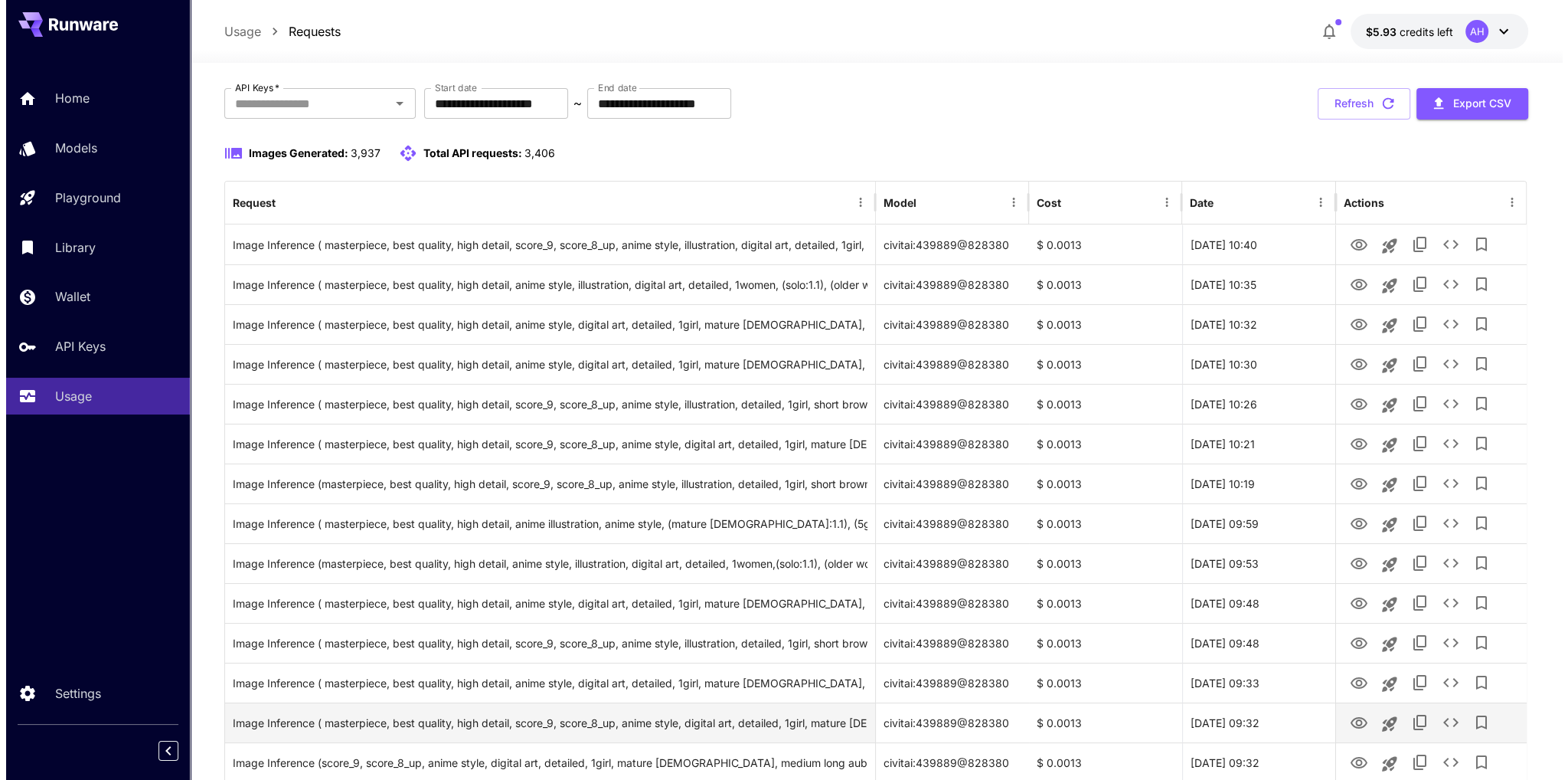
scroll to position [0, 0]
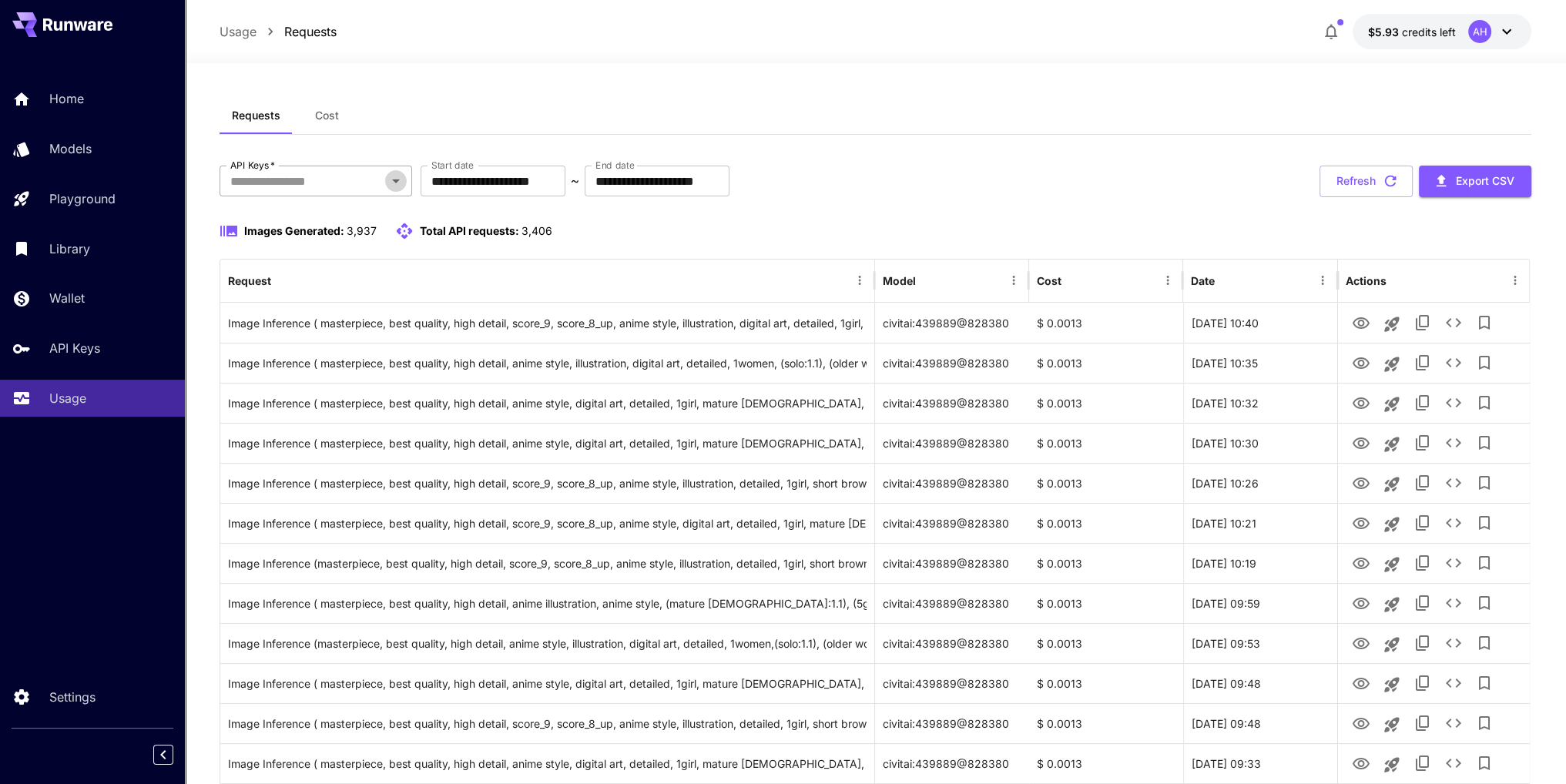
click at [389, 188] on icon "Open" at bounding box center [396, 181] width 18 height 18
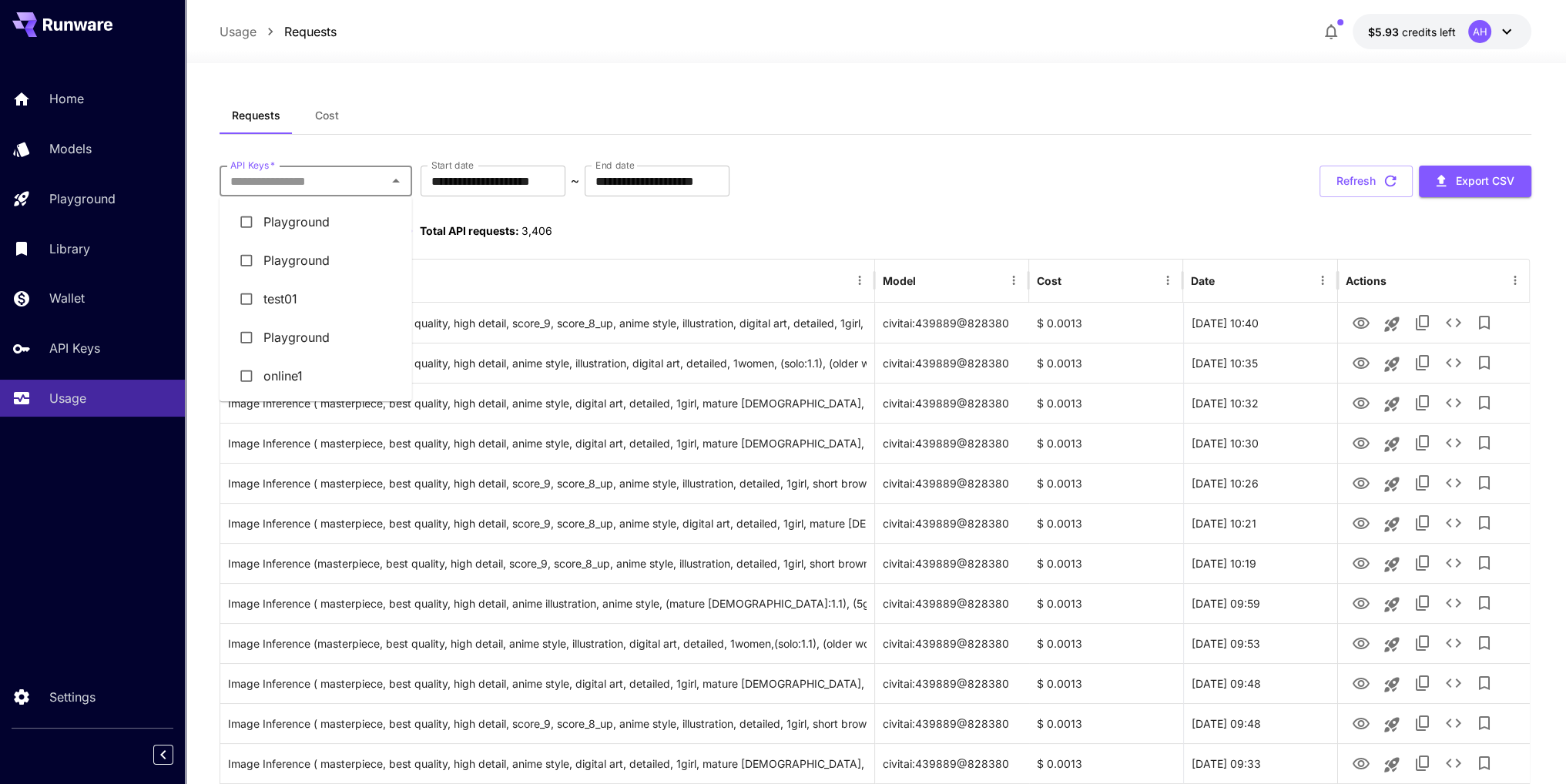
click at [330, 116] on span "Cost" at bounding box center [327, 115] width 24 height 14
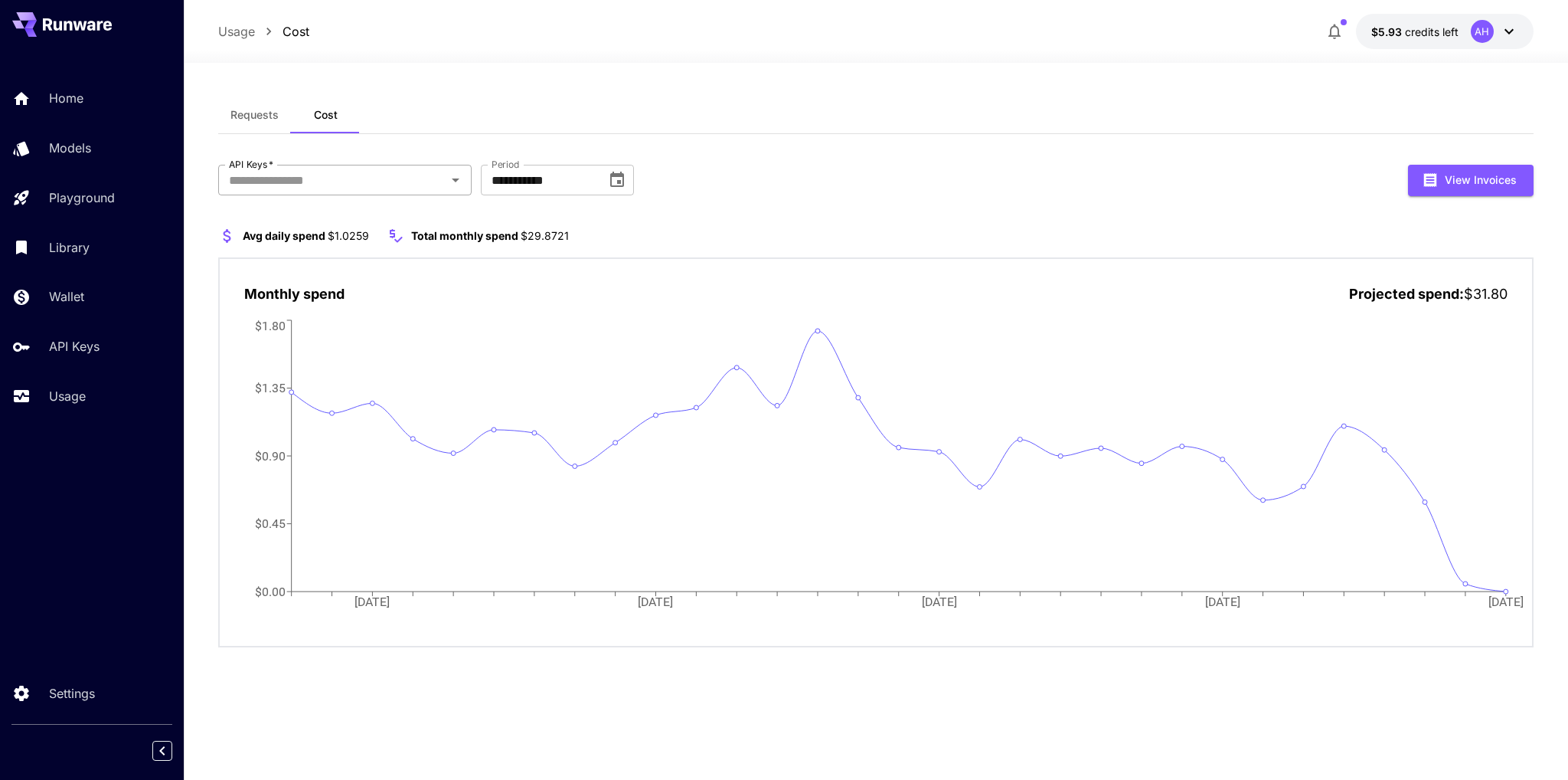
click at [424, 185] on input "API Keys   *" at bounding box center [332, 180] width 219 height 22
click at [345, 381] on li "online1" at bounding box center [346, 374] width 253 height 38
click at [1513, 35] on icon at bounding box center [1509, 32] width 18 height 18
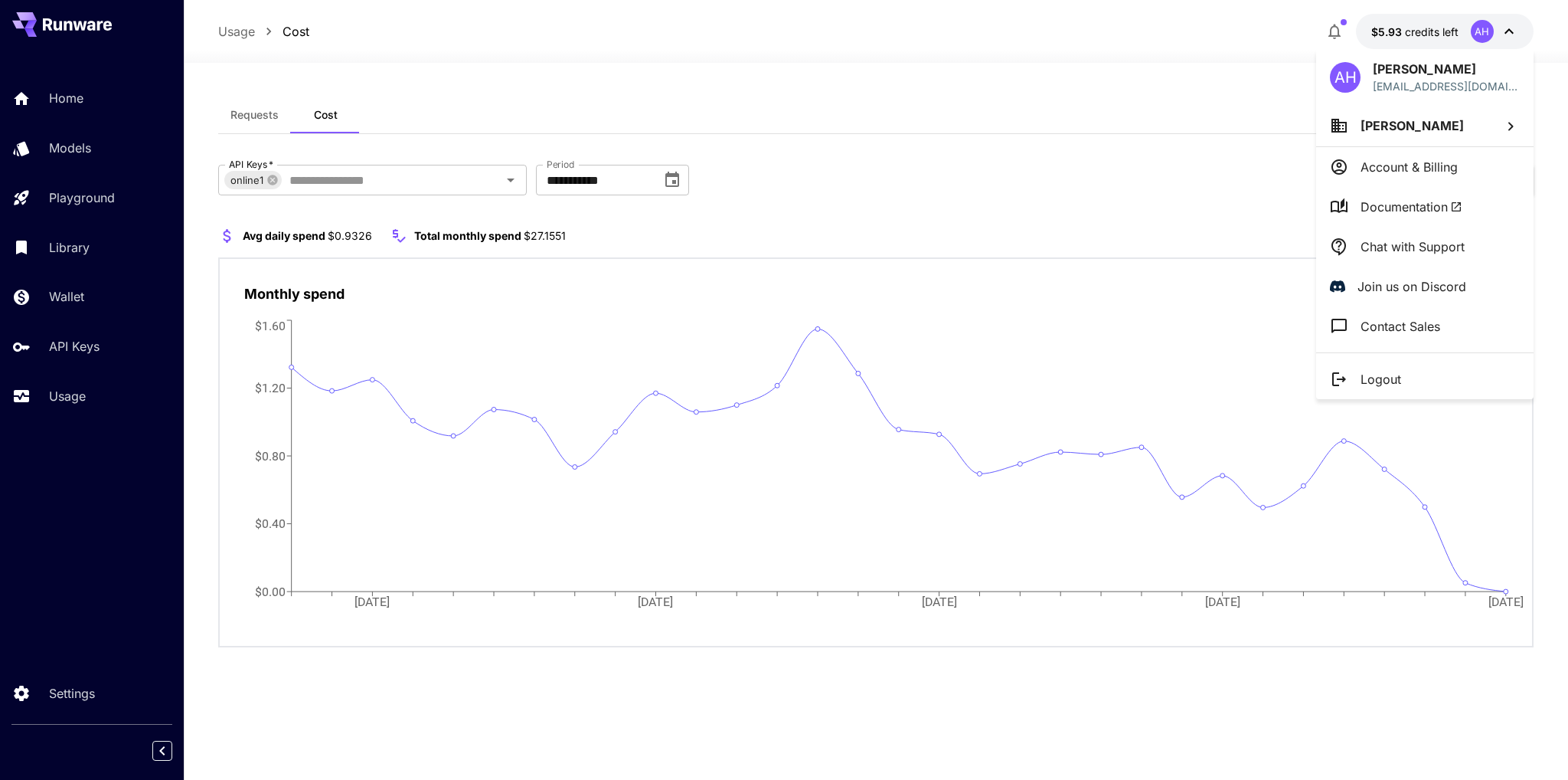
click at [82, 304] on div at bounding box center [784, 390] width 1568 height 780
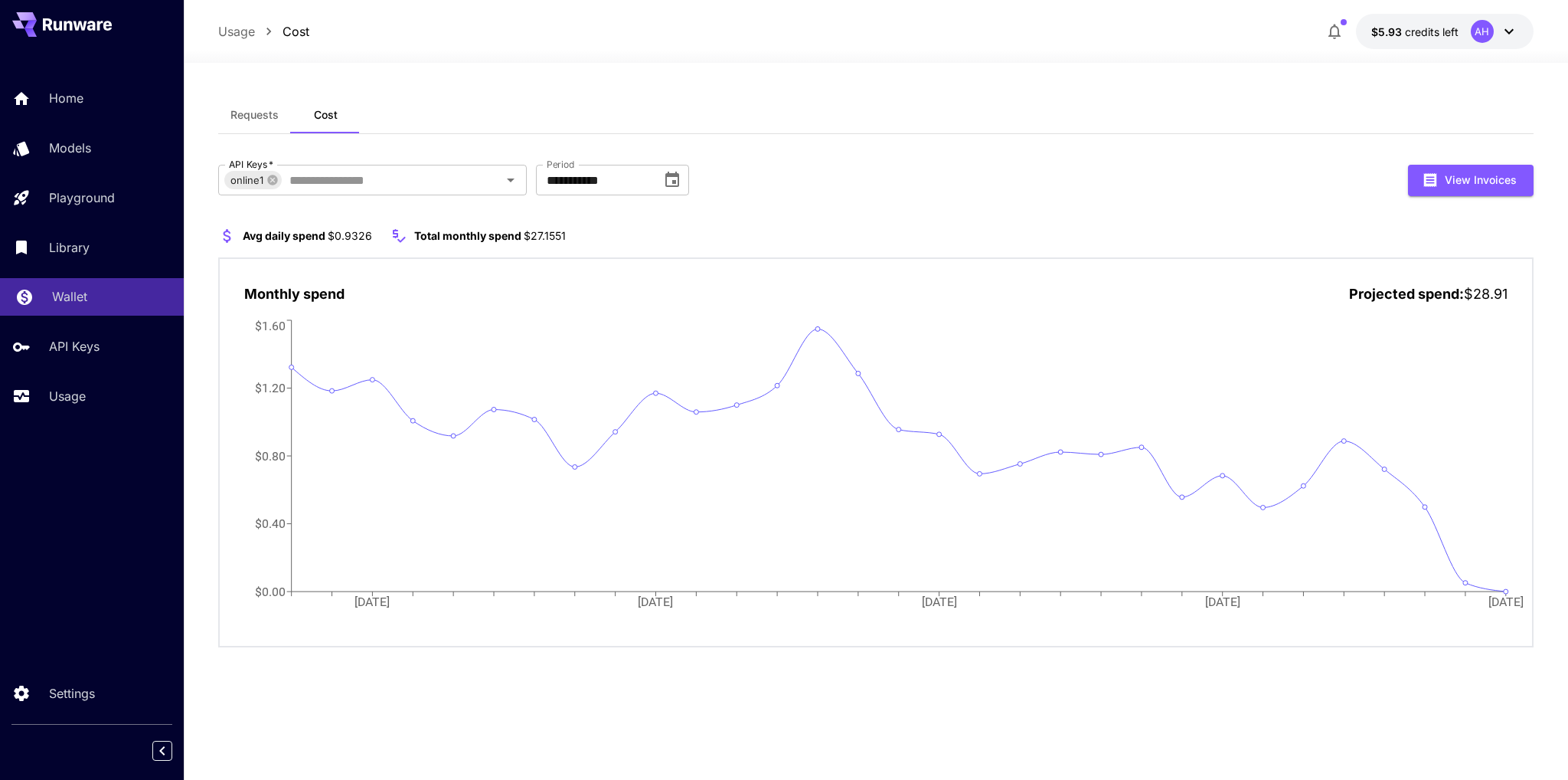
click at [63, 299] on p "Wallet" at bounding box center [70, 296] width 35 height 18
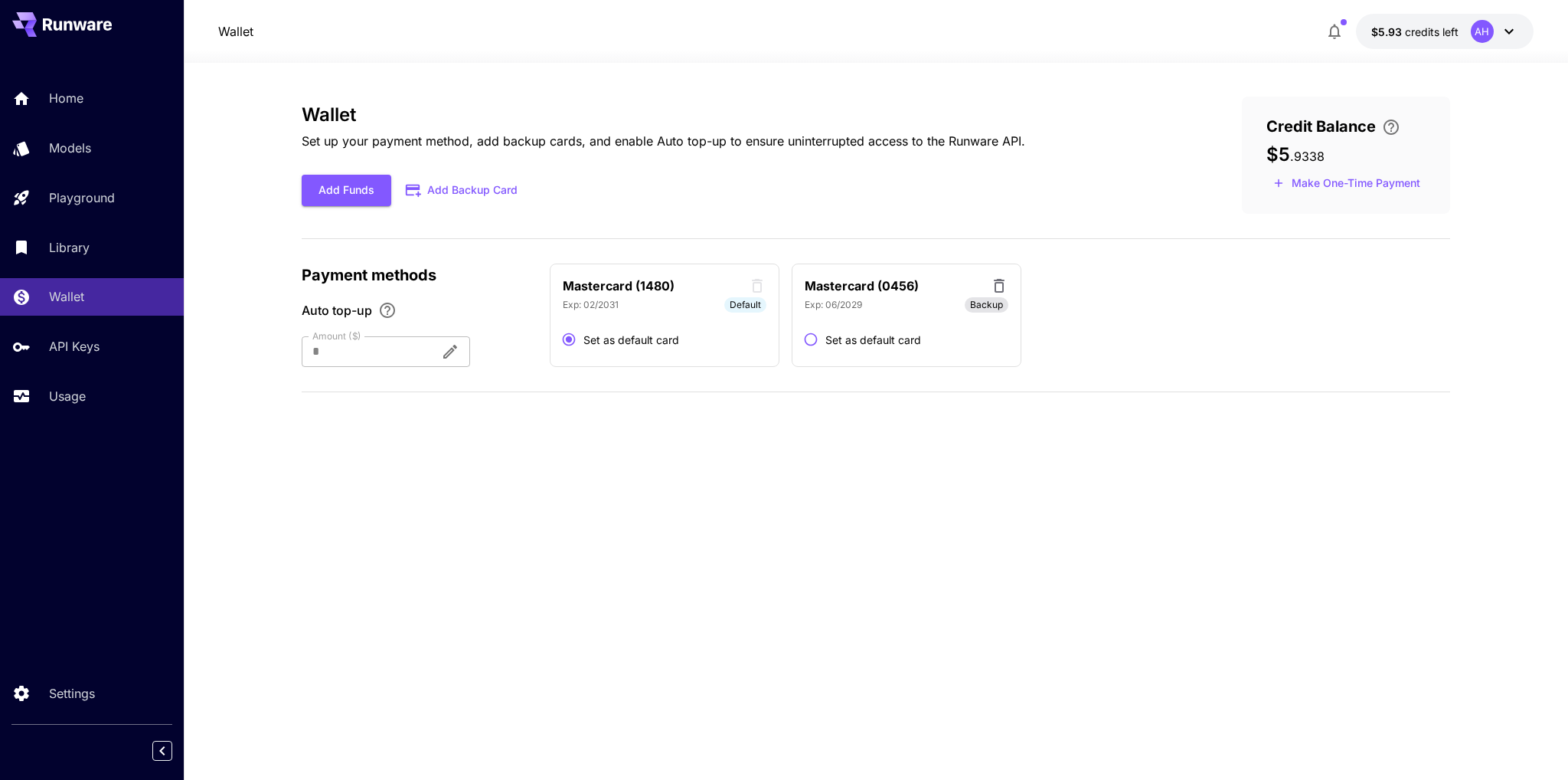
click at [1318, 124] on span "Credit Balance" at bounding box center [1321, 126] width 109 height 23
click at [1333, 151] on div "$5 . 9338" at bounding box center [1346, 155] width 159 height 22
click at [1305, 154] on span ". 9338" at bounding box center [1307, 156] width 34 height 15
click at [332, 180] on button "Add Funds" at bounding box center [346, 190] width 90 height 32
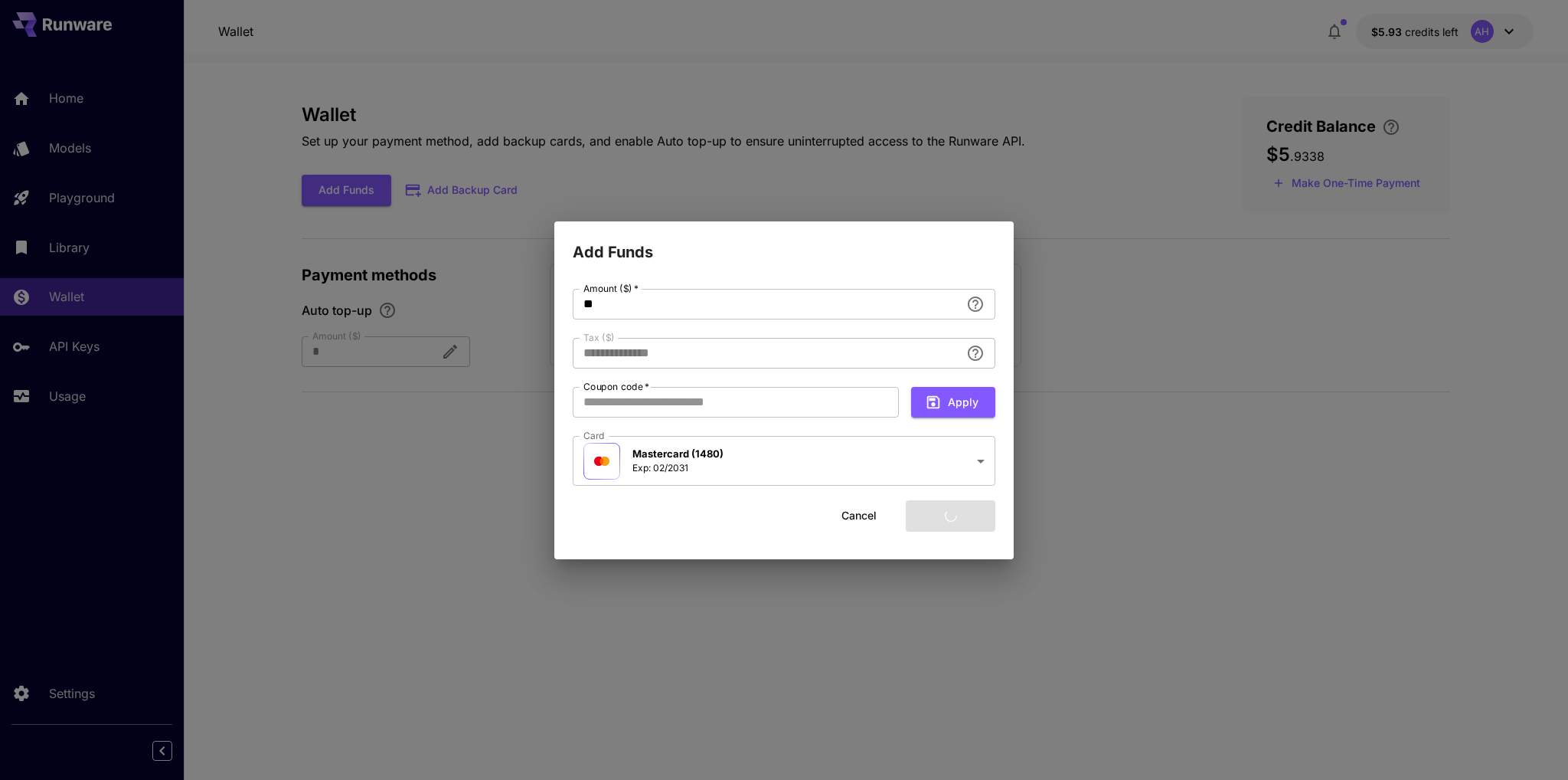
type input "****"
drag, startPoint x: 618, startPoint y: 301, endPoint x: 577, endPoint y: 300, distance: 41.0
click at [577, 300] on input "**" at bounding box center [766, 304] width 387 height 31
type input "**"
type input "****"
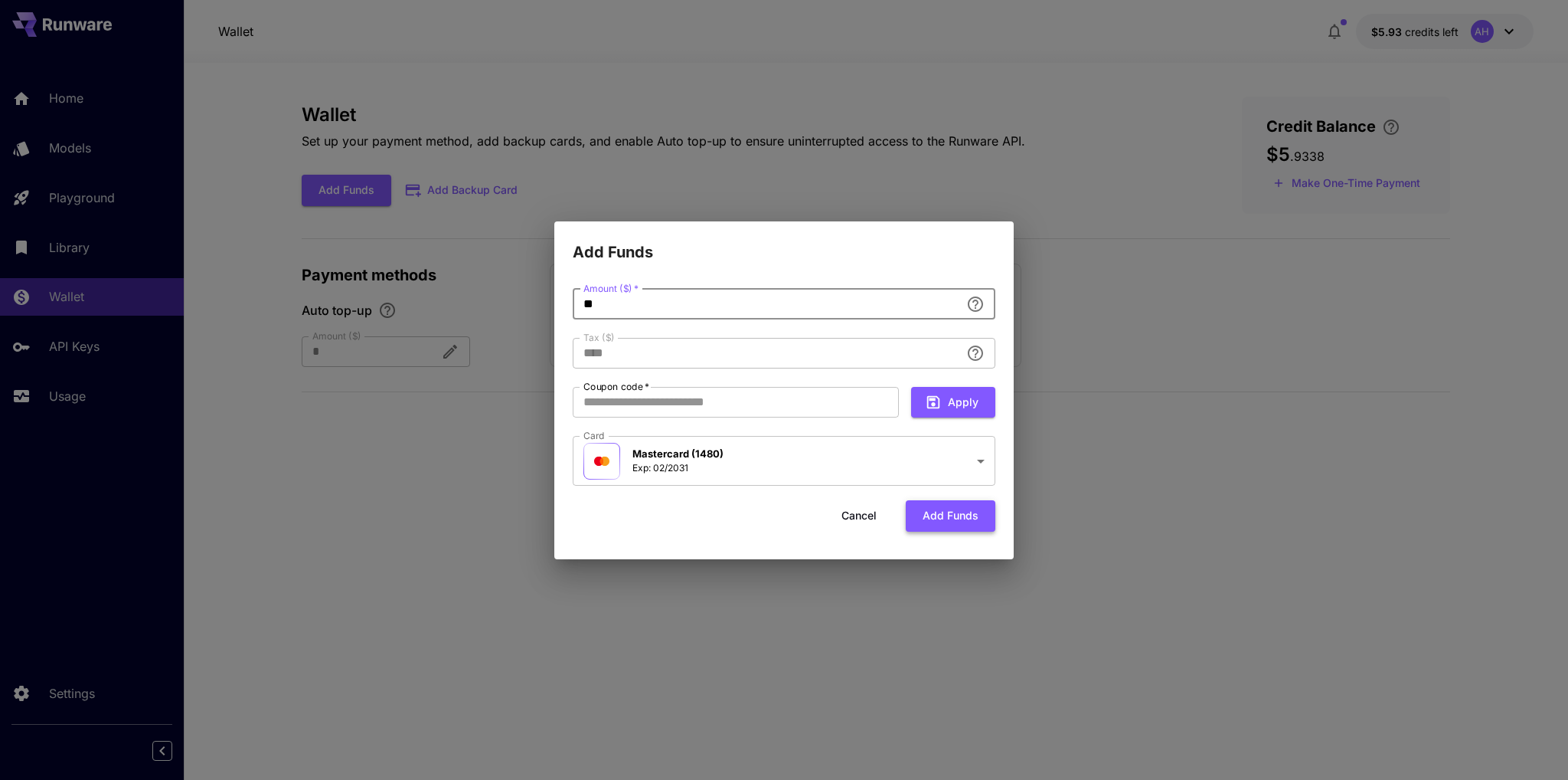
type input "**"
click at [938, 512] on button "Add funds" at bounding box center [950, 516] width 90 height 32
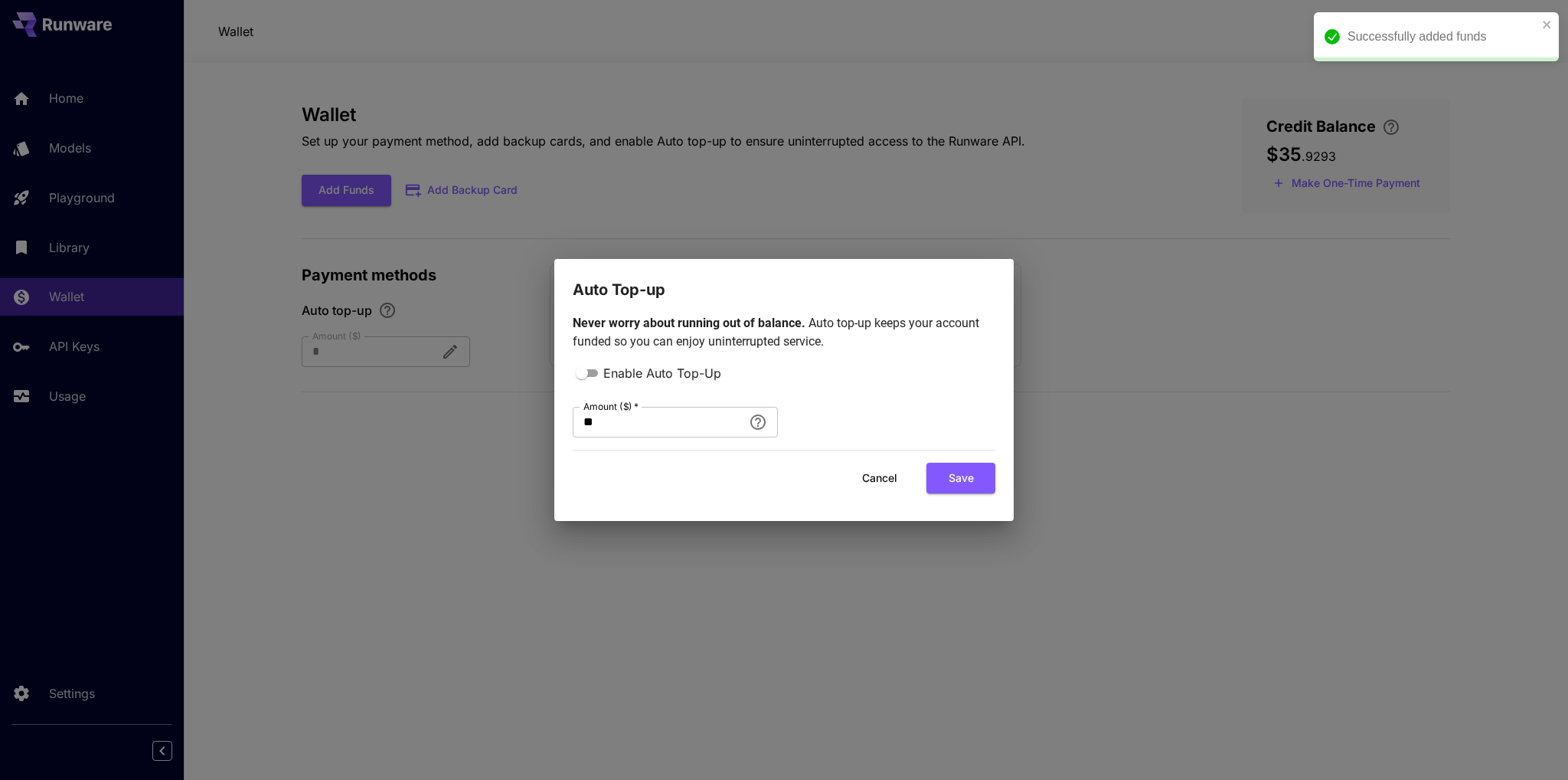
click at [870, 480] on button "Cancel" at bounding box center [879, 478] width 69 height 32
